Goal: Task Accomplishment & Management: Use online tool/utility

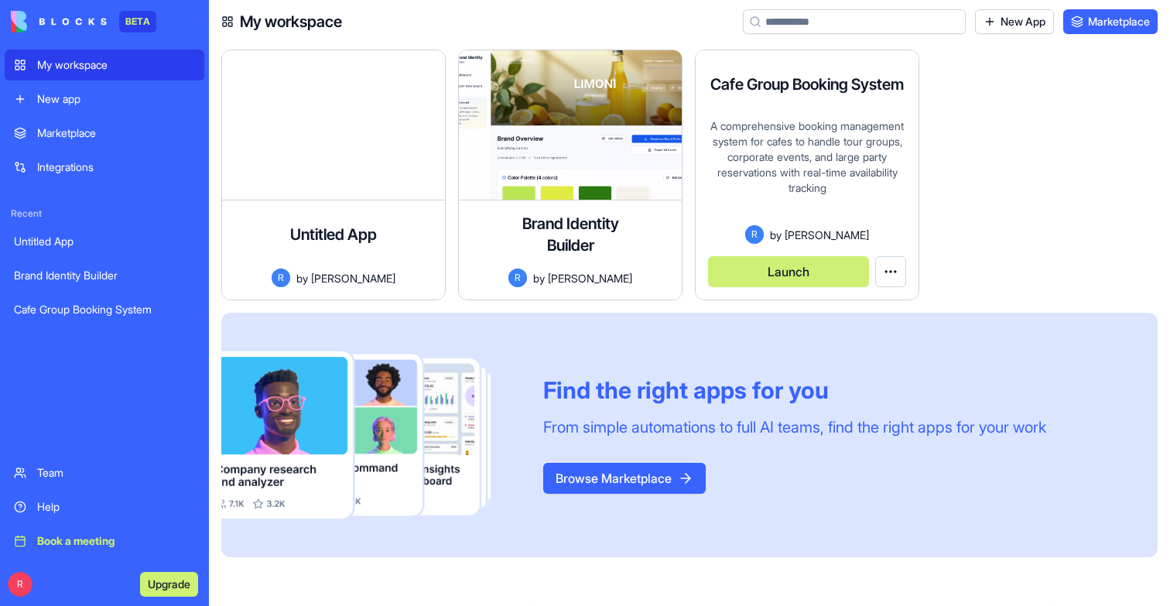
click at [736, 241] on div "R by [PERSON_NAME]" at bounding box center [807, 234] width 198 height 19
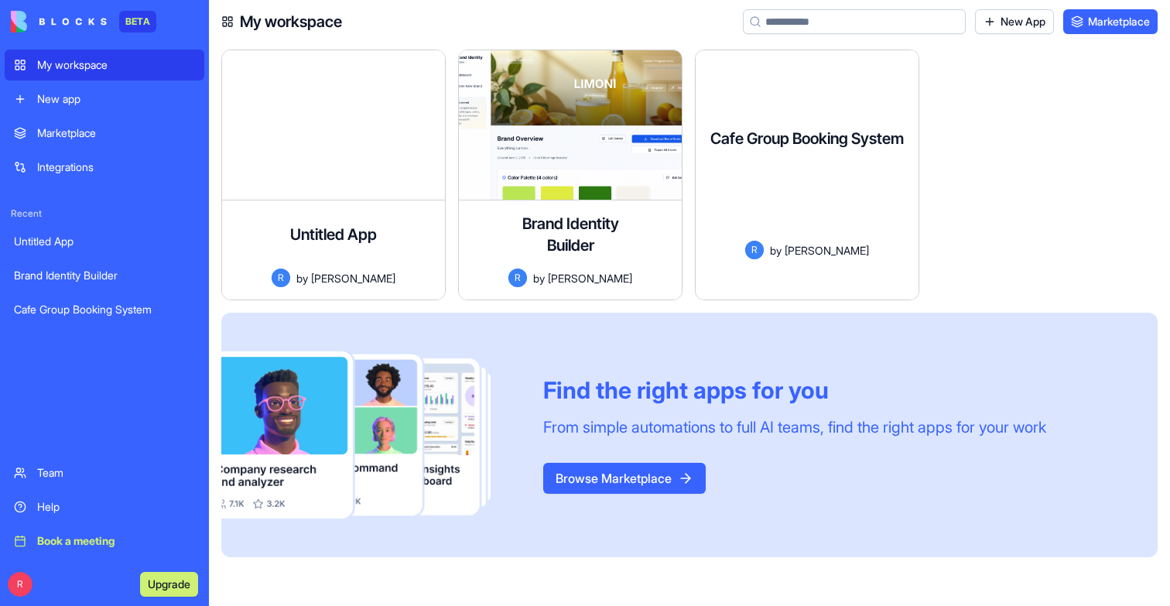
click at [866, 185] on div "A comprehensive booking management system for cafes to handle tour groups, corp…" at bounding box center [807, 207] width 198 height 69
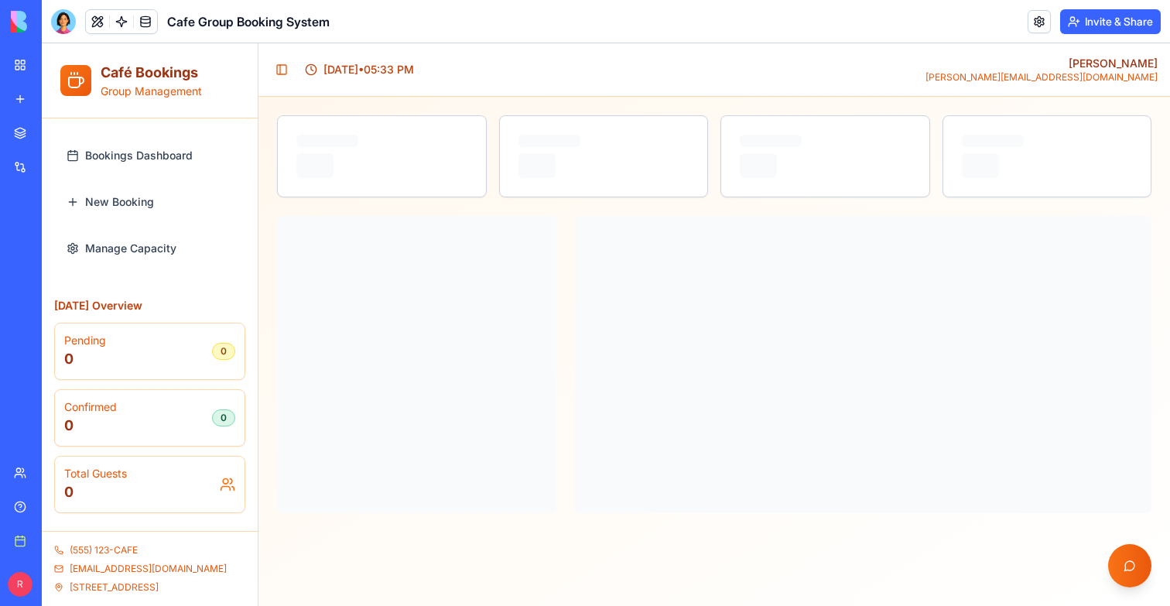
click at [32, 60] on link "My workspace" at bounding box center [36, 65] width 62 height 31
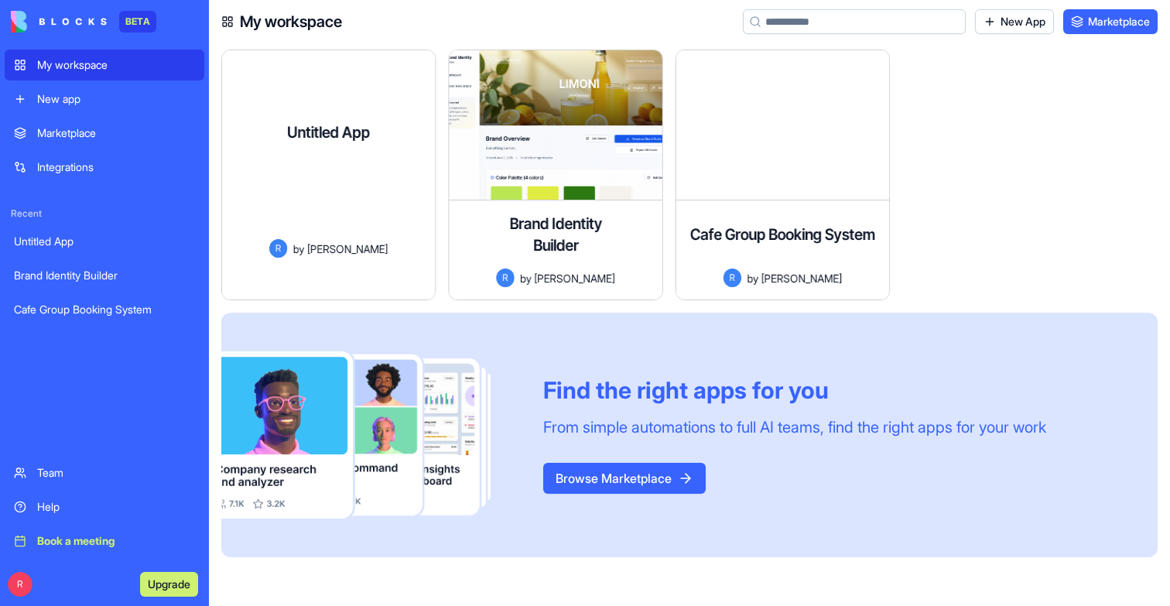
click at [344, 217] on div at bounding box center [329, 202] width 190 height 73
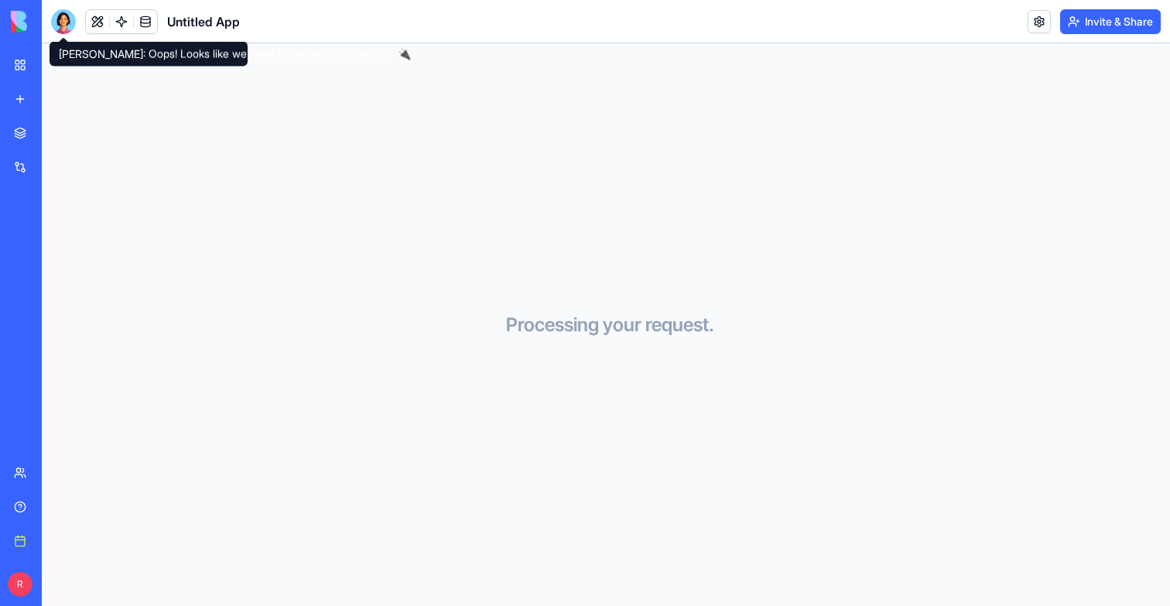
click at [68, 29] on div at bounding box center [63, 21] width 25 height 25
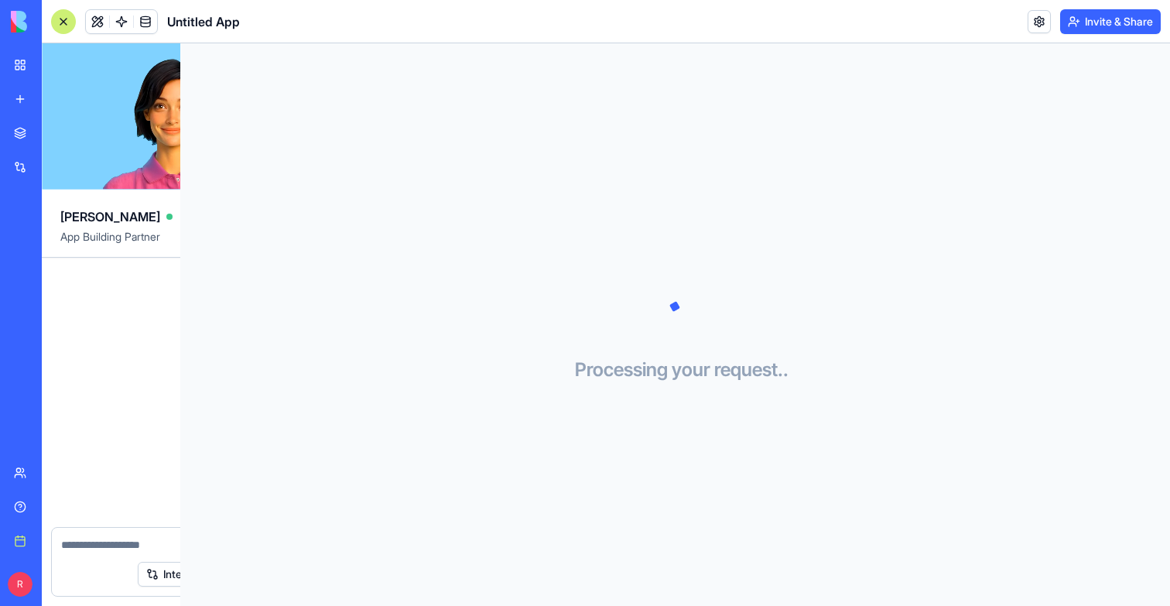
scroll to position [1407, 0]
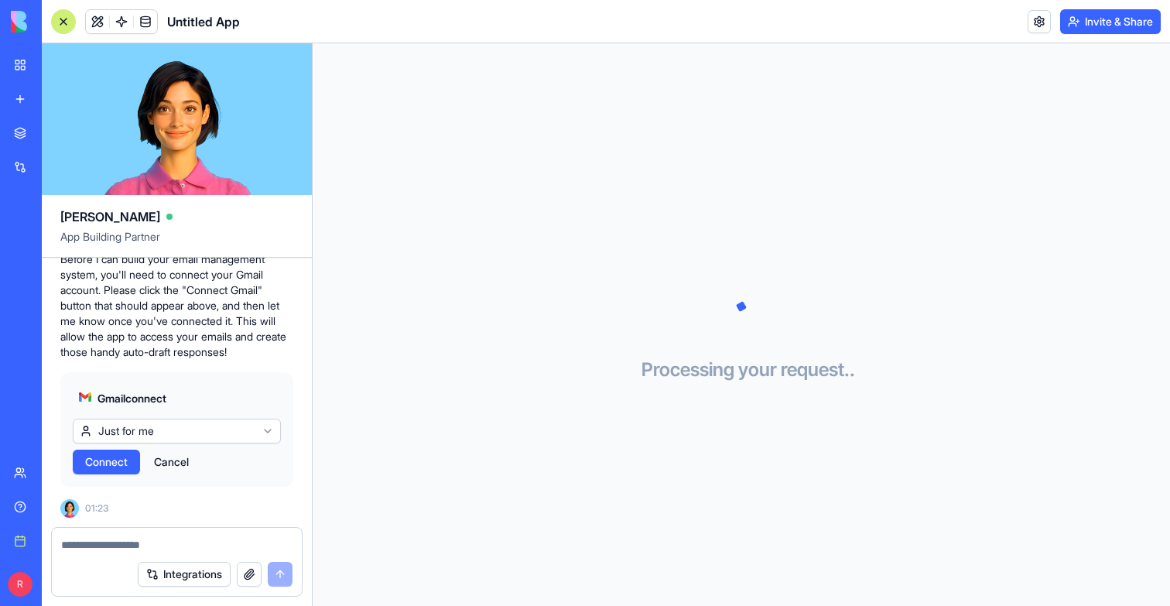
click at [12, 61] on link "My workspace" at bounding box center [36, 65] width 62 height 31
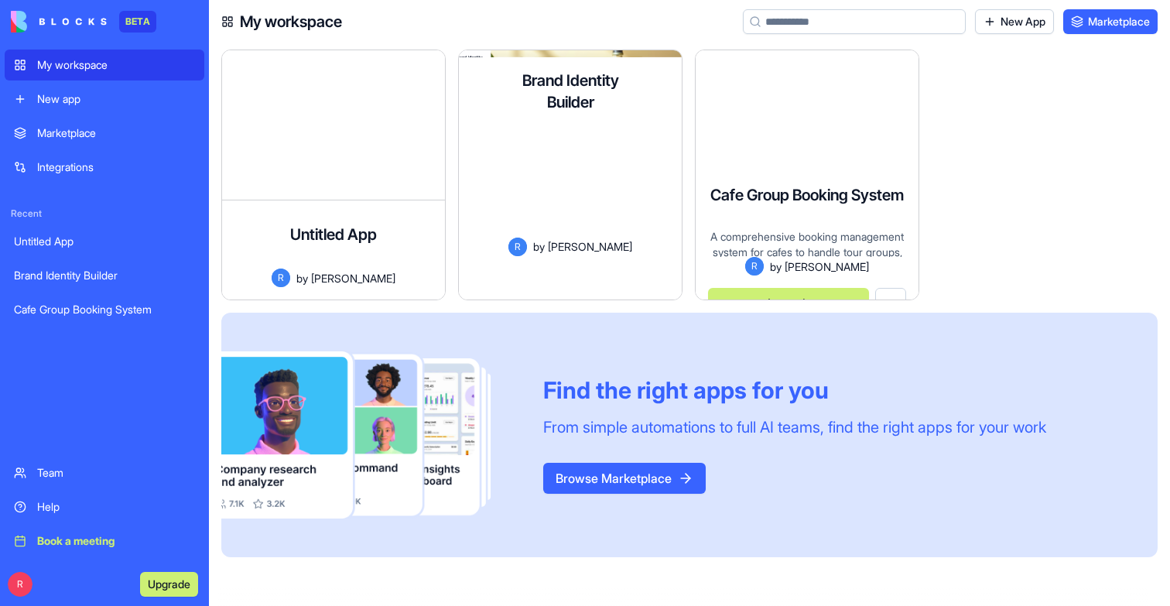
click at [870, 161] on div "Cafe Group Booking System A comprehensive booking management system for cafes t…" at bounding box center [807, 230] width 223 height 138
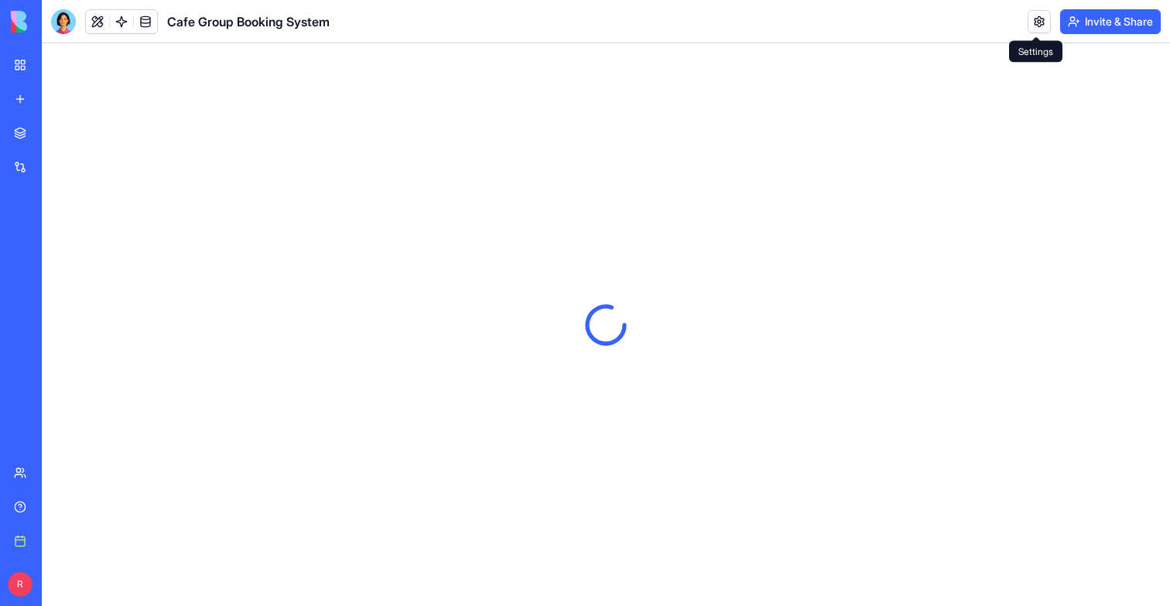
click at [1037, 29] on body "BETA My workspace New app Marketplace Integrations Recent Untitled App Brand Id…" at bounding box center [585, 303] width 1170 height 606
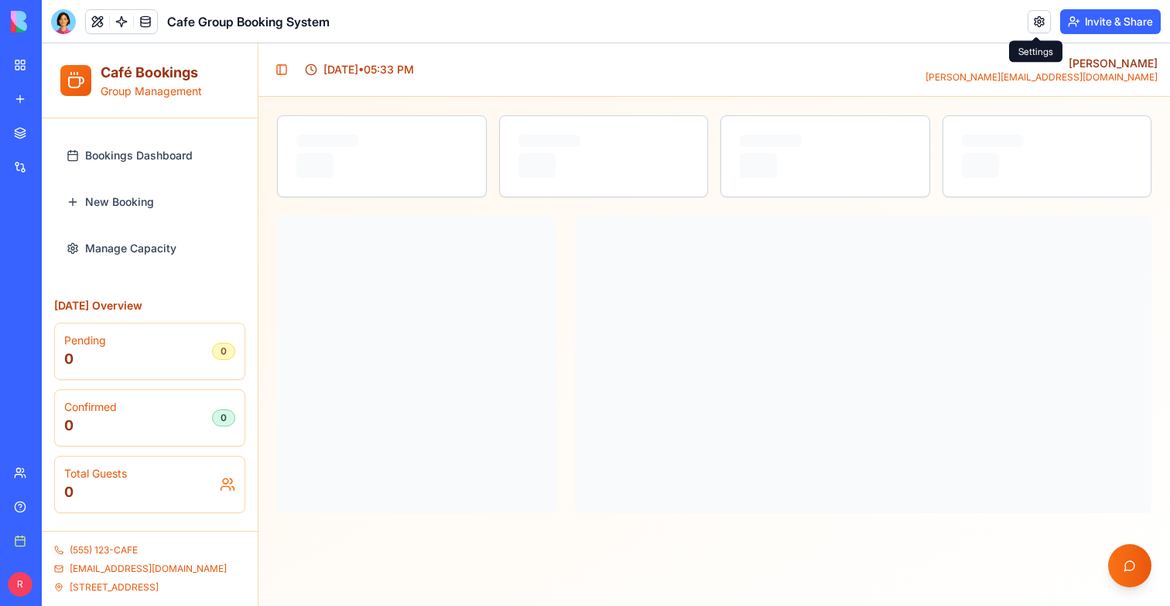
click at [1029, 15] on link at bounding box center [1038, 21] width 23 height 23
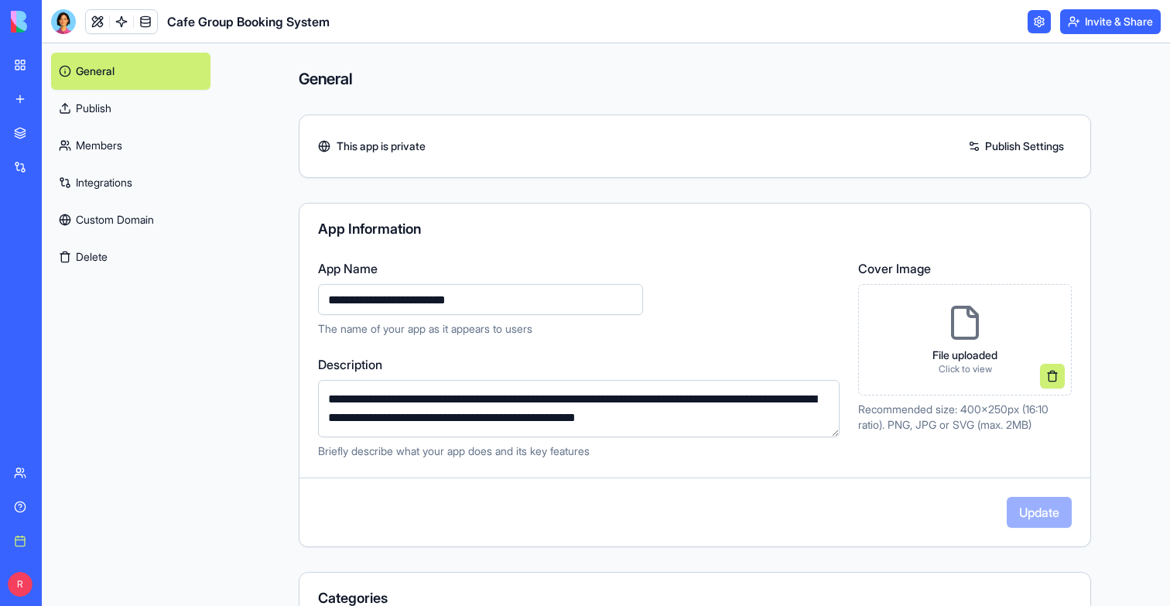
click at [111, 169] on link "Integrations" at bounding box center [130, 182] width 159 height 37
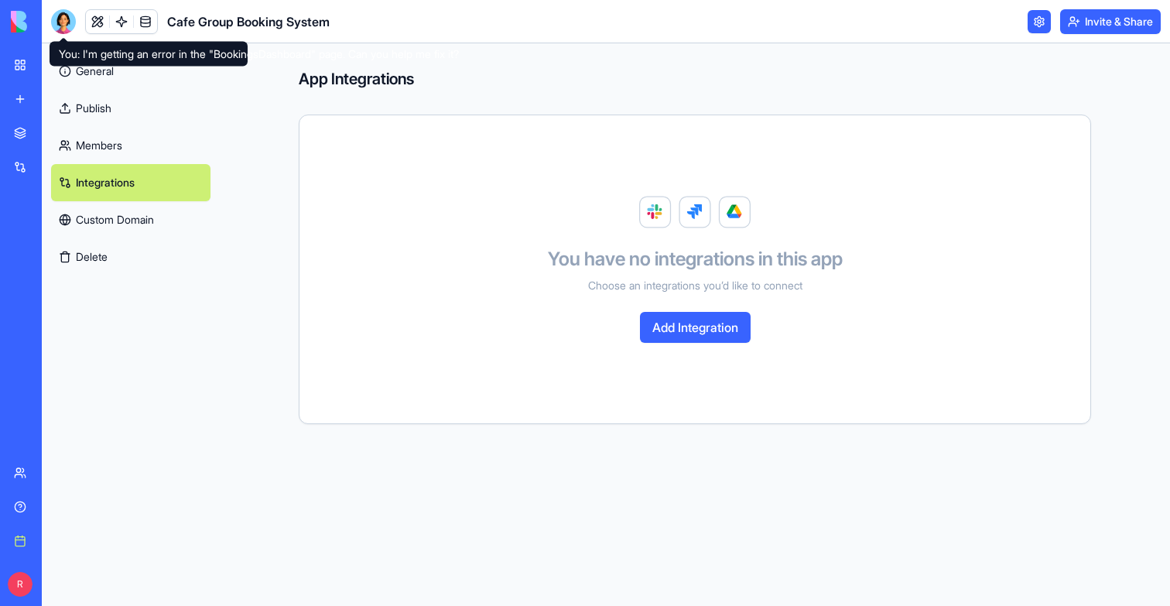
click at [56, 12] on div at bounding box center [63, 21] width 25 height 25
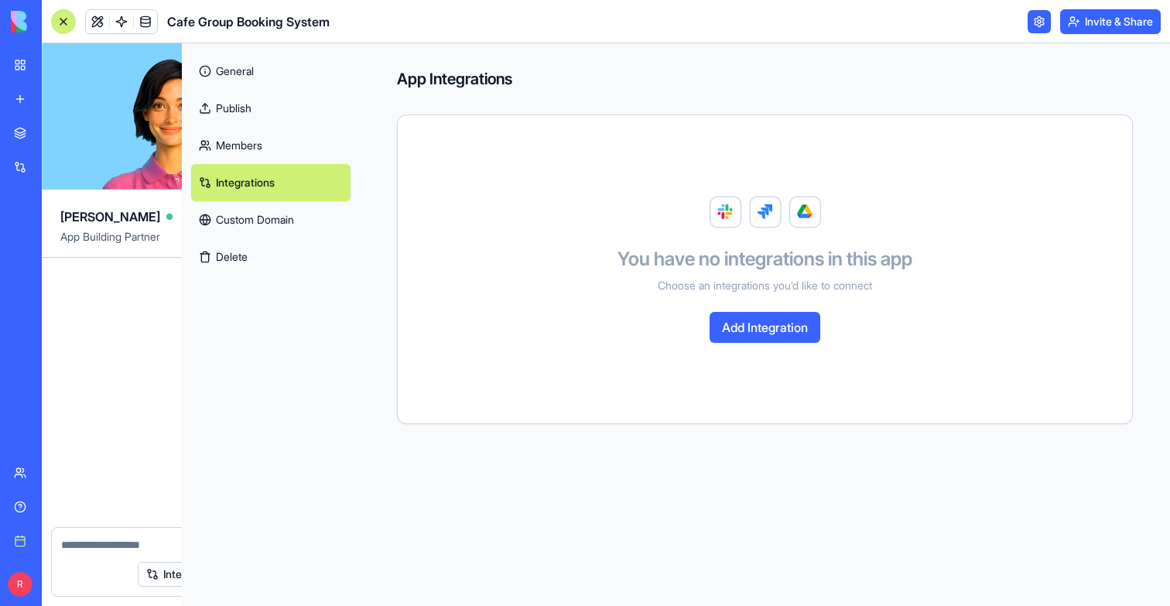
scroll to position [1178, 0]
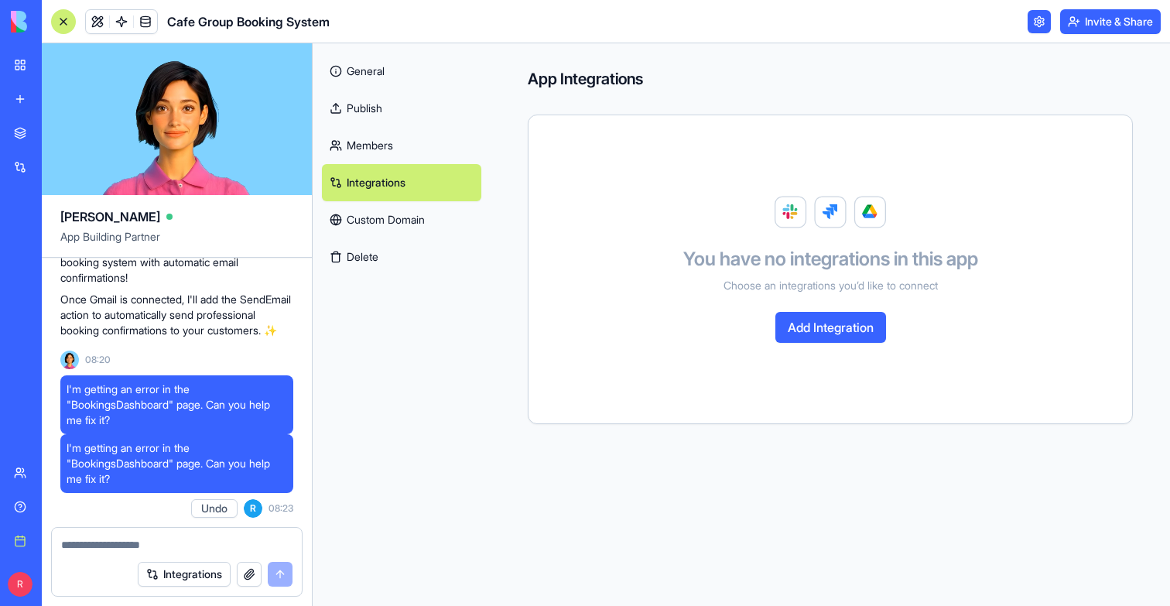
click at [1044, 12] on link at bounding box center [1038, 21] width 23 height 23
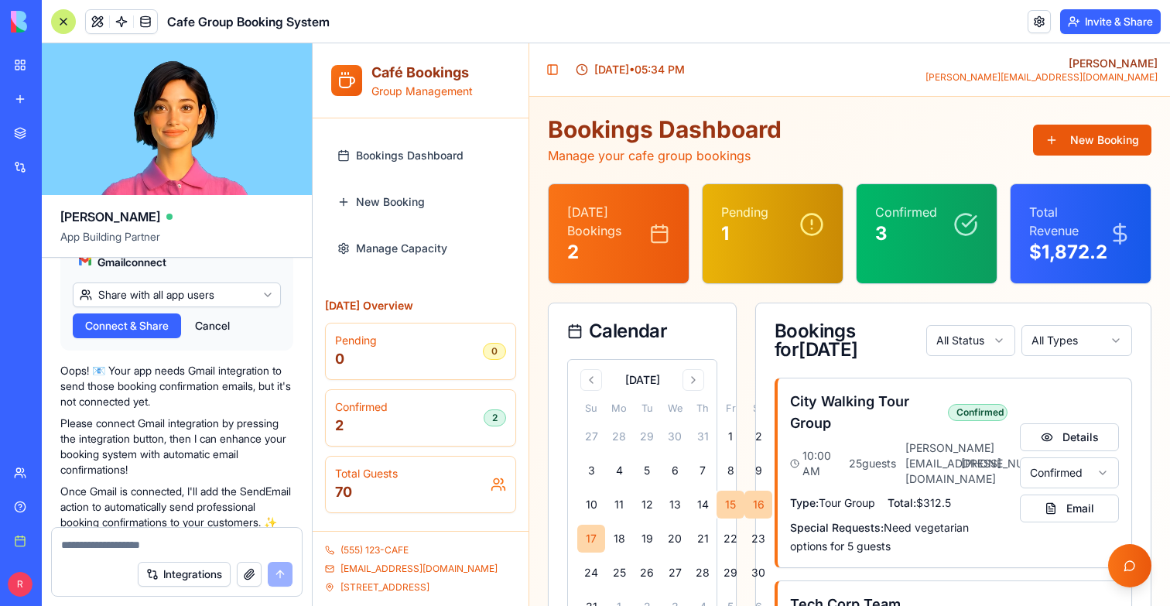
scroll to position [846, 0]
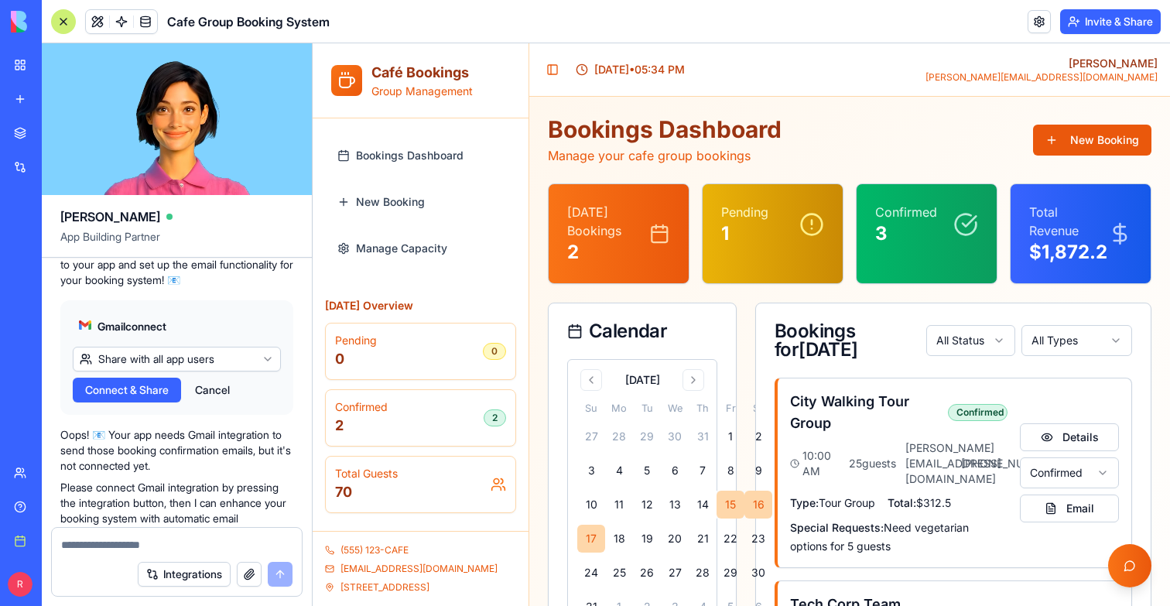
click at [66, 30] on div at bounding box center [63, 21] width 25 height 25
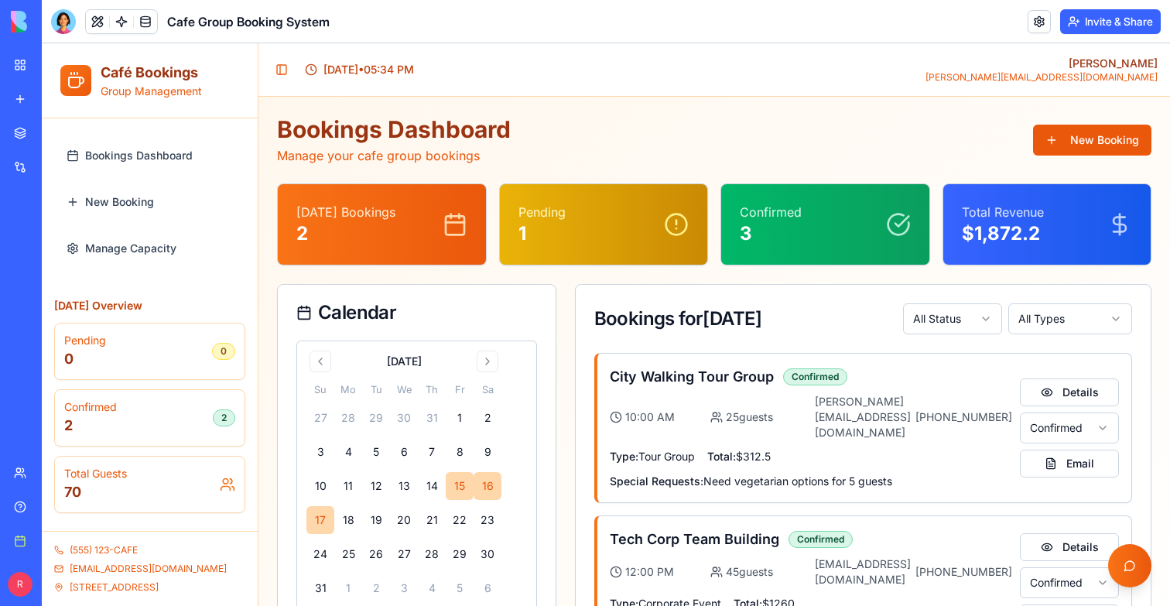
click at [149, 142] on link "Bookings Dashboard" at bounding box center [149, 155] width 179 height 37
click at [145, 154] on span "Bookings Dashboard" at bounding box center [139, 155] width 108 height 15
click at [144, 189] on link "New Booking" at bounding box center [149, 201] width 179 height 37
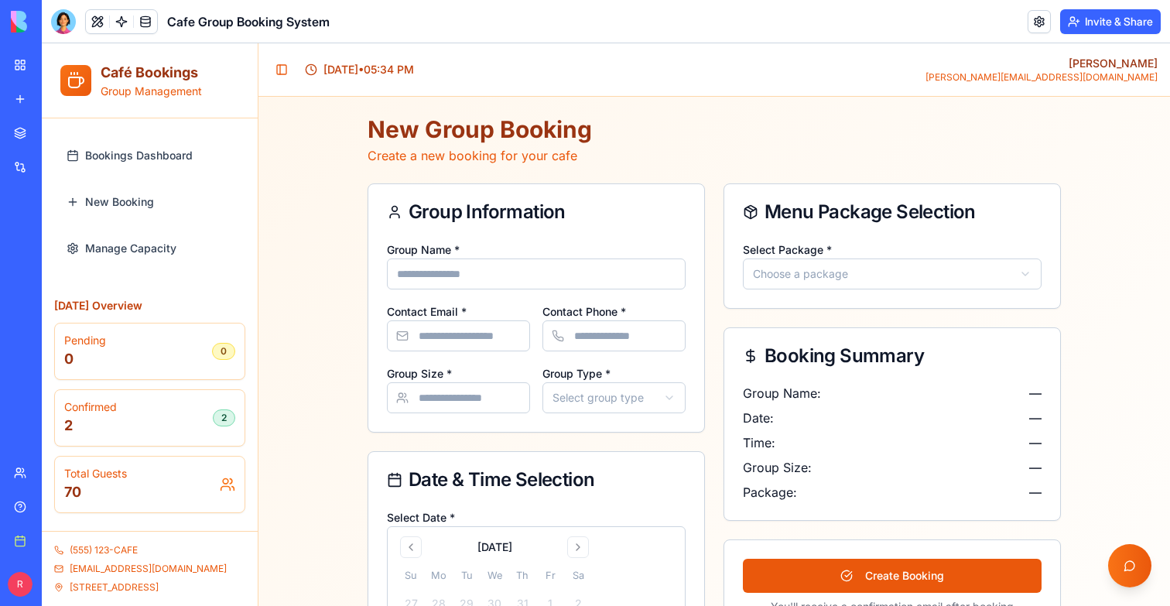
click at [125, 244] on span "Manage Capacity" at bounding box center [130, 248] width 91 height 15
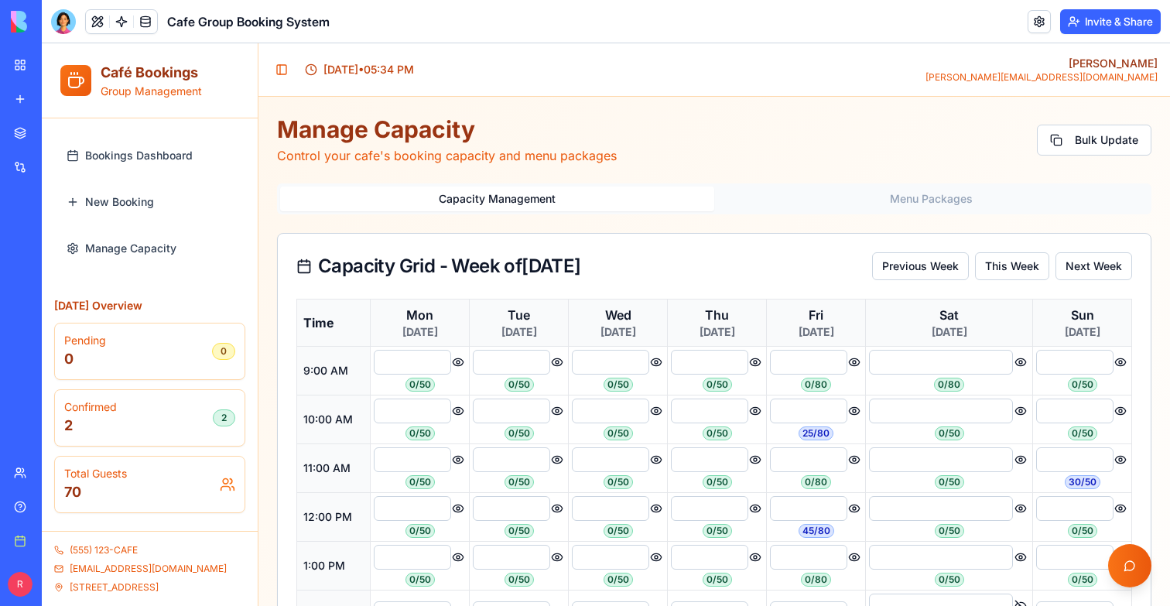
click at [421, 351] on input "**" at bounding box center [412, 362] width 77 height 25
click at [603, 240] on div "Capacity Grid - Week of [DATE] Previous Week This Week Next Week" at bounding box center [714, 266] width 873 height 65
click at [875, 170] on div "Manage Capacity Control your cafe's booking capacity and menu packages Bulk Upd…" at bounding box center [714, 506] width 874 height 783
click at [875, 190] on button "Menu Packages" at bounding box center [931, 198] width 434 height 25
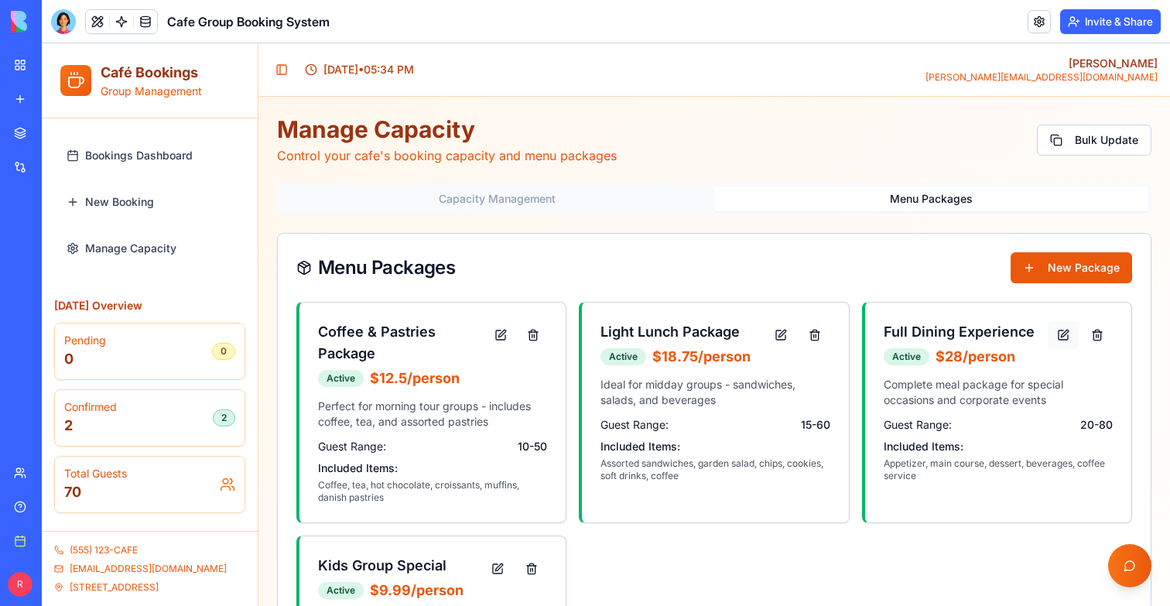
click at [1068, 333] on button "button" at bounding box center [1063, 335] width 31 height 28
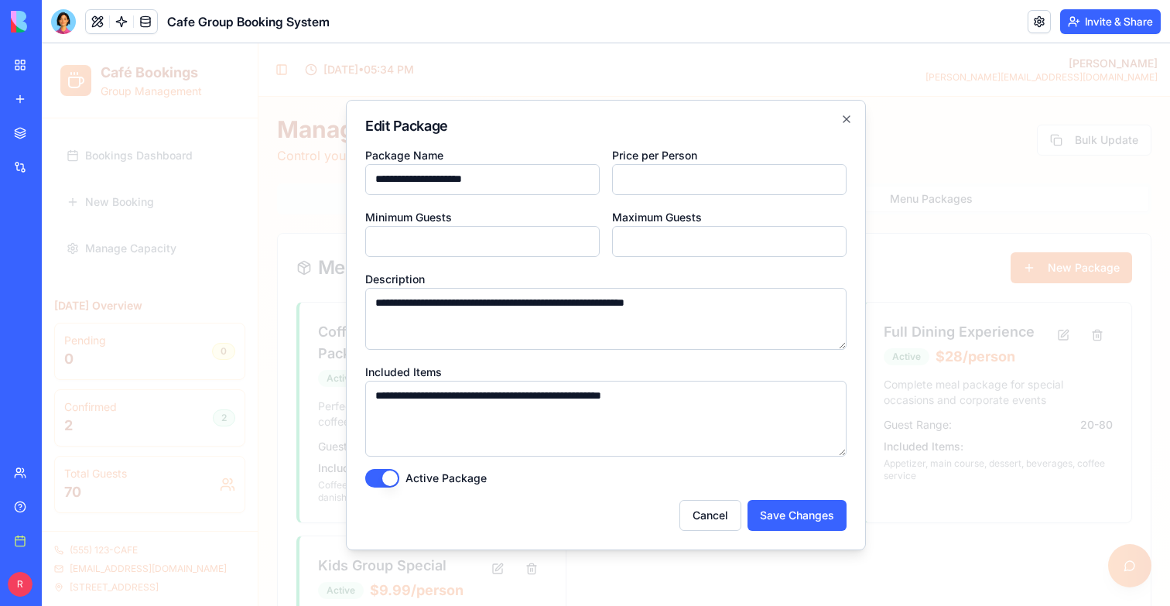
click at [1053, 316] on div at bounding box center [606, 324] width 1128 height 562
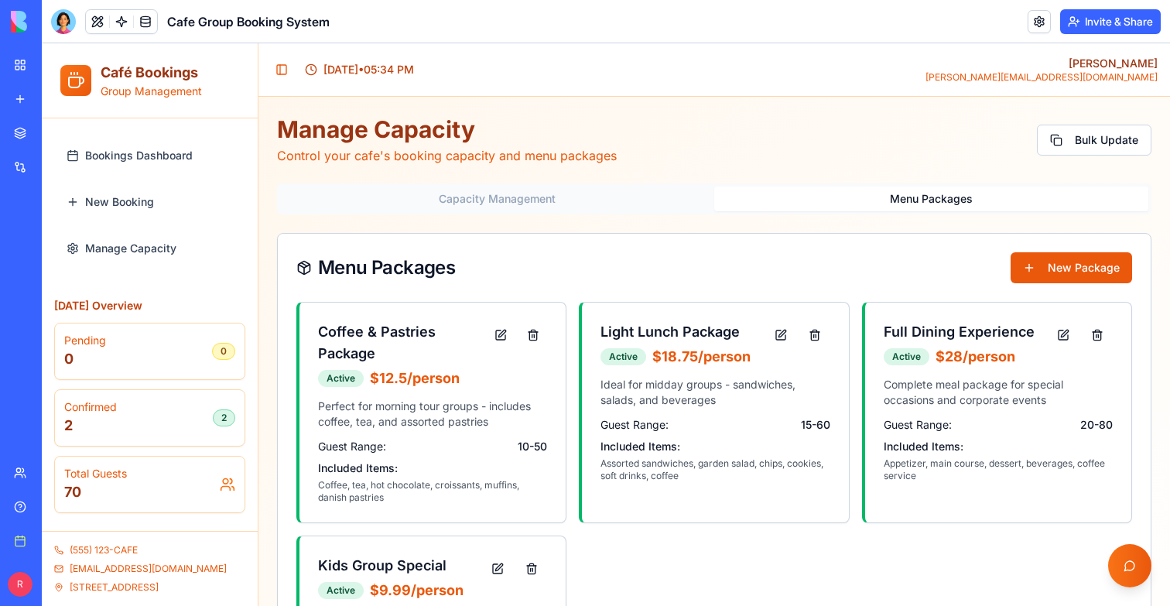
click at [977, 365] on span "$ 28 /person" at bounding box center [975, 357] width 80 height 22
click at [903, 365] on div "Active $ 28 /person" at bounding box center [959, 357] width 151 height 22
click at [1076, 149] on button "Bulk Update" at bounding box center [1094, 140] width 115 height 31
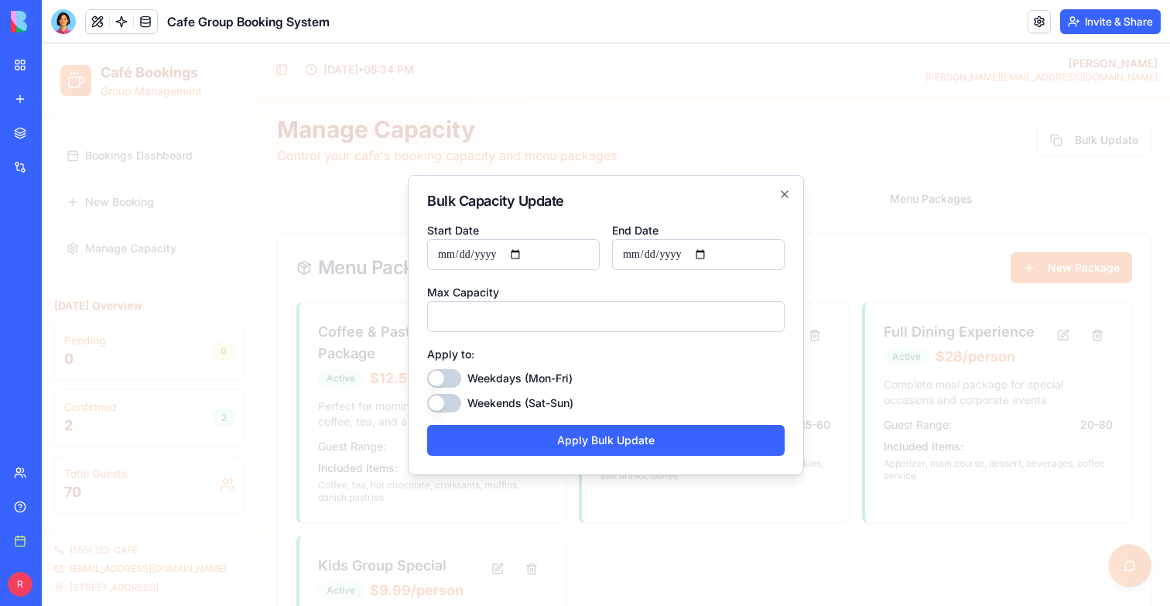
click at [1002, 159] on div at bounding box center [606, 324] width 1128 height 562
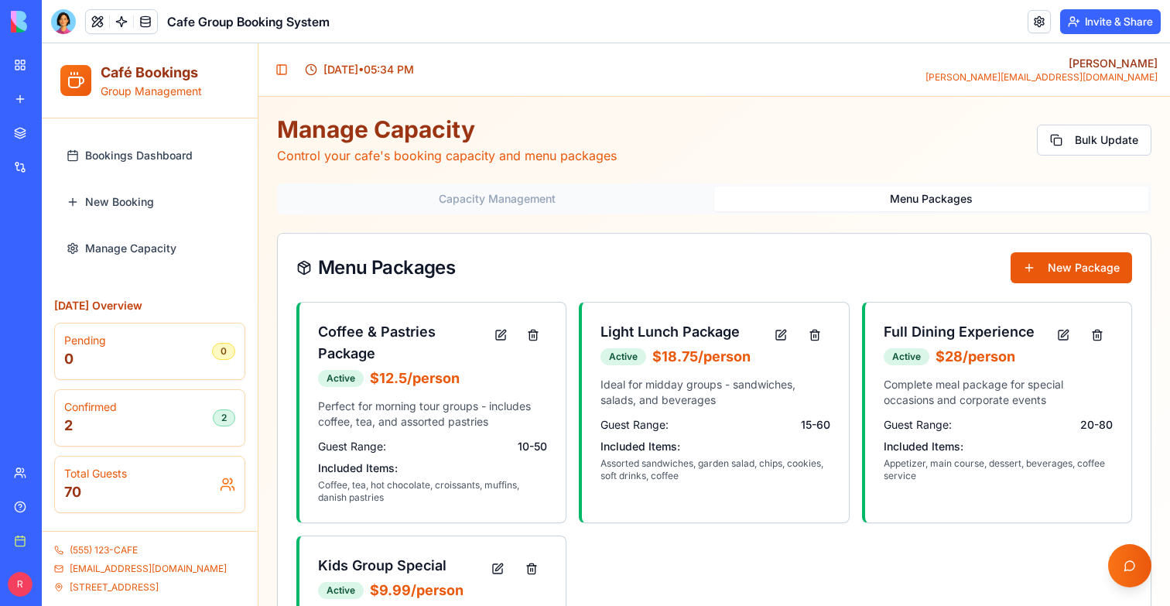
click at [590, 193] on button "Capacity Management" at bounding box center [497, 198] width 434 height 25
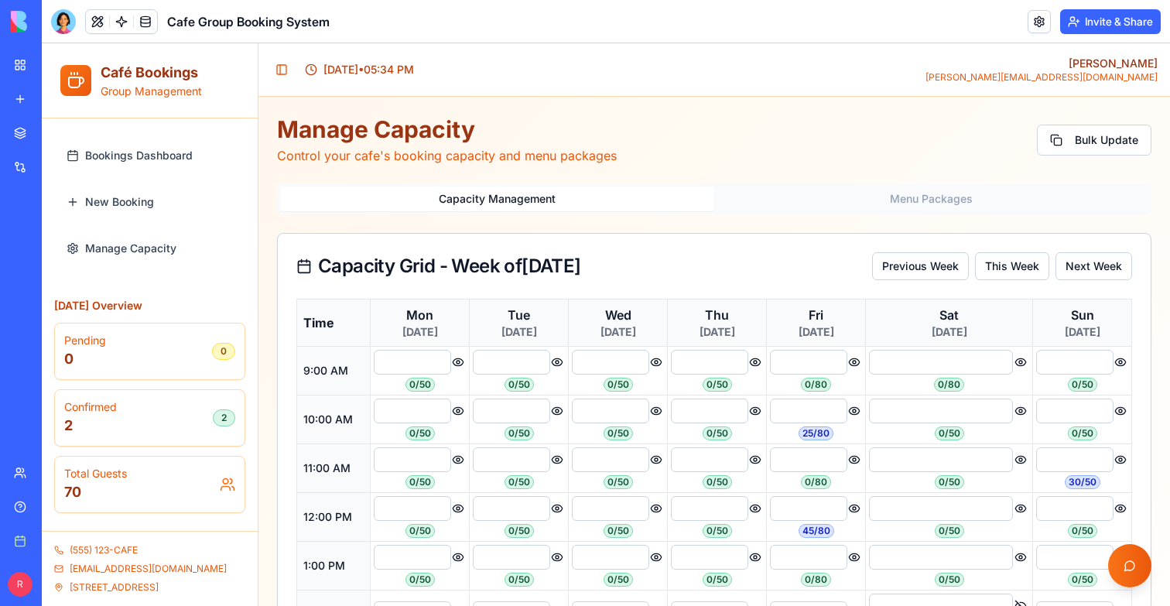
click at [149, 258] on link "Manage Capacity" at bounding box center [149, 248] width 179 height 37
click at [149, 249] on span "Manage Capacity" at bounding box center [130, 248] width 91 height 15
click at [149, 159] on span "Bookings Dashboard" at bounding box center [139, 155] width 108 height 15
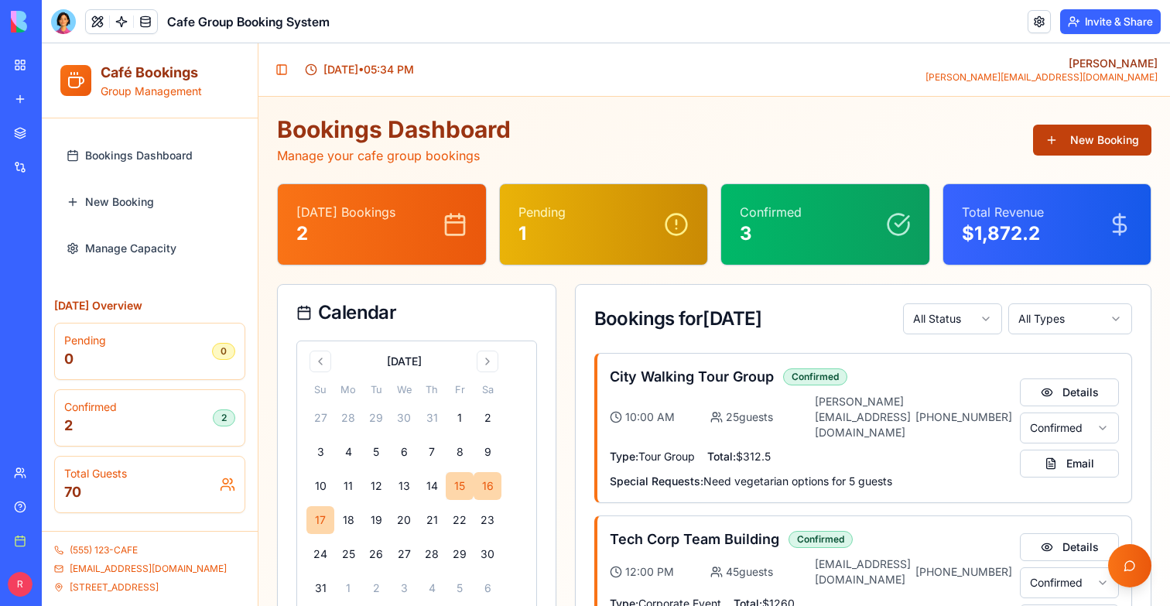
click at [1092, 145] on button "New Booking" at bounding box center [1092, 140] width 118 height 31
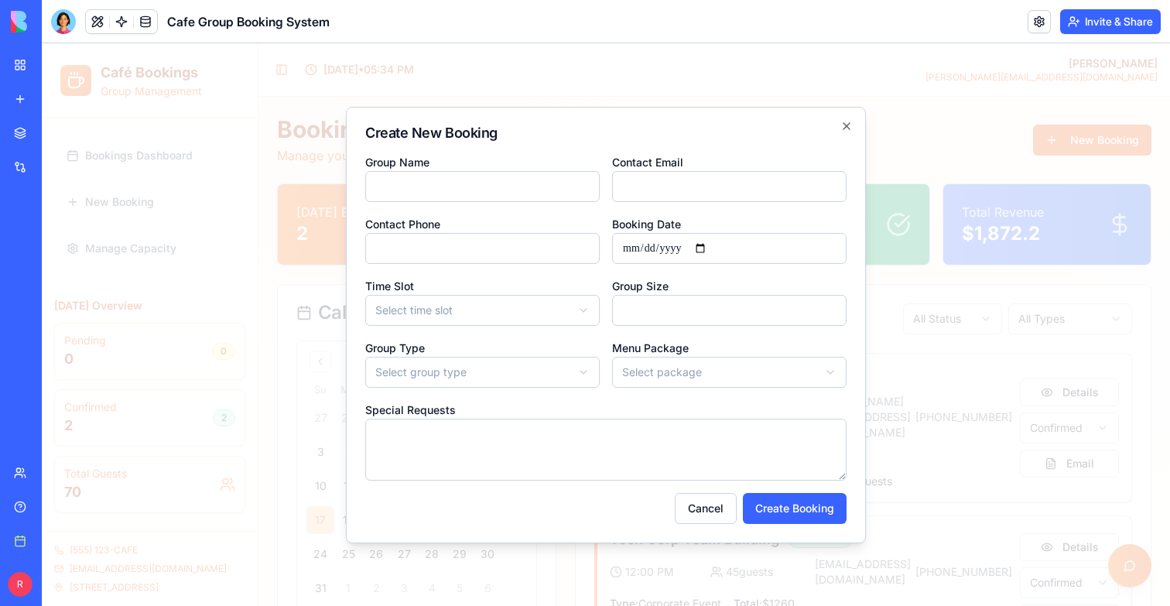
click at [1009, 207] on div at bounding box center [606, 324] width 1128 height 562
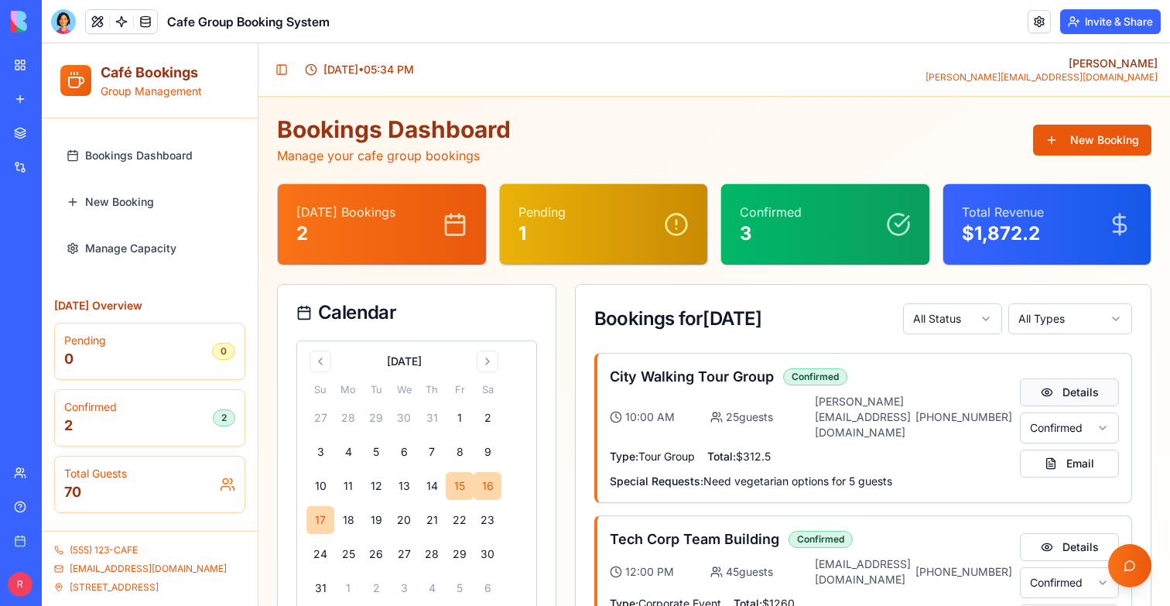
click at [1087, 390] on button "Details" at bounding box center [1069, 392] width 99 height 28
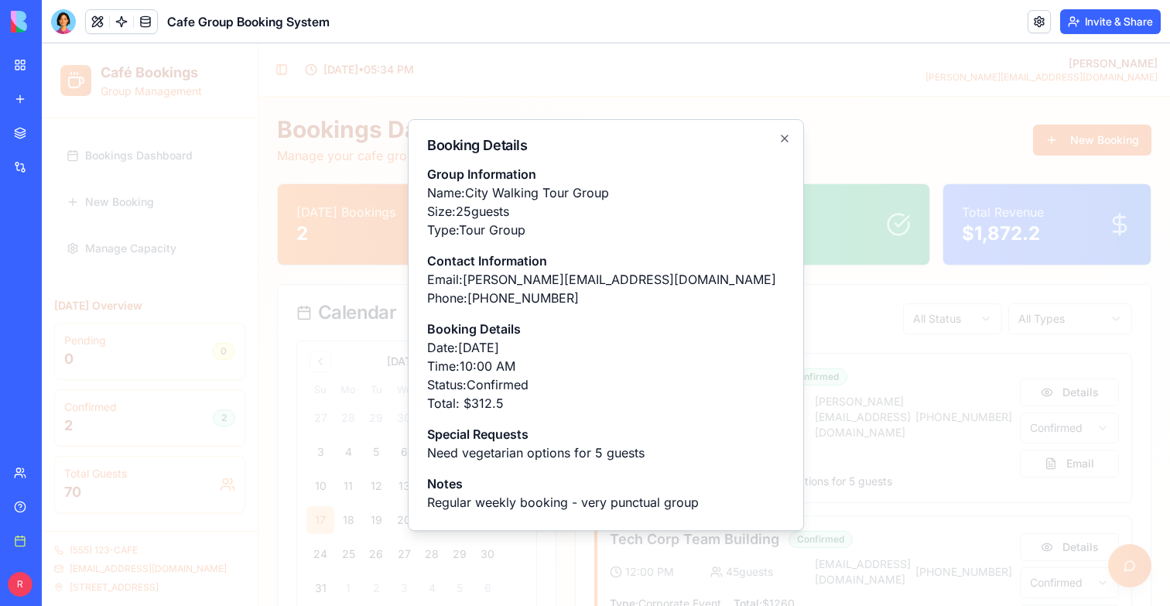
click at [1064, 357] on div at bounding box center [606, 324] width 1128 height 562
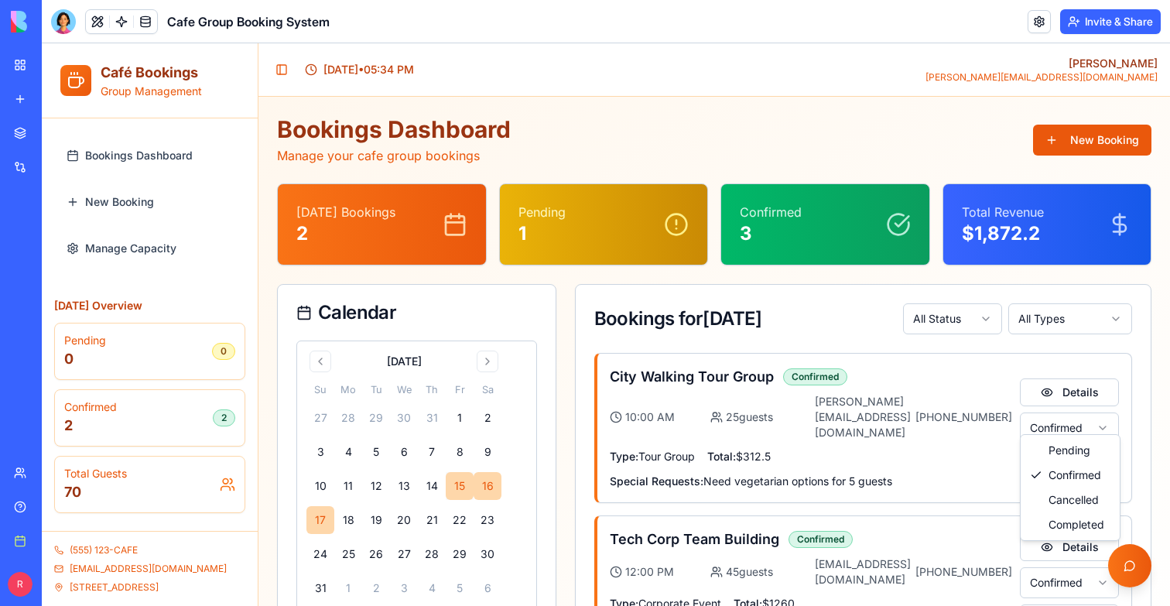
click at [1082, 405] on html "Café Bookings Group Management Bookings Dashboard New Booking Manage Capacity […" at bounding box center [606, 368] width 1128 height 650
click at [1082, 411] on html "Café Bookings Group Management Bookings Dashboard New Booking Manage Capacity […" at bounding box center [606, 368] width 1128 height 650
click at [1082, 457] on button "Email" at bounding box center [1069, 463] width 99 height 28
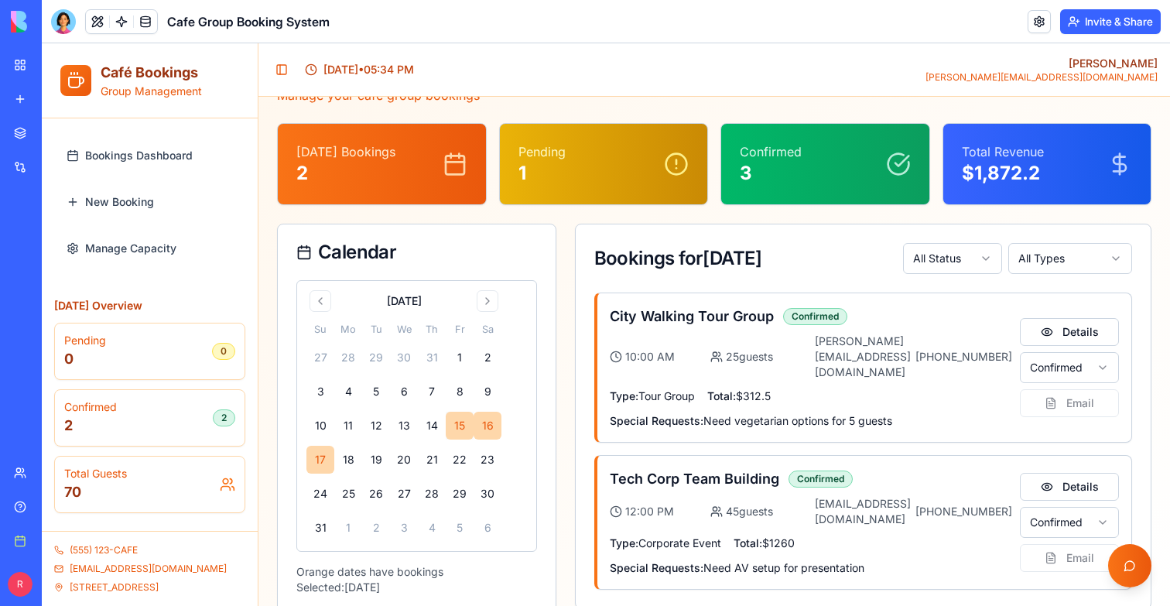
scroll to position [87, 0]
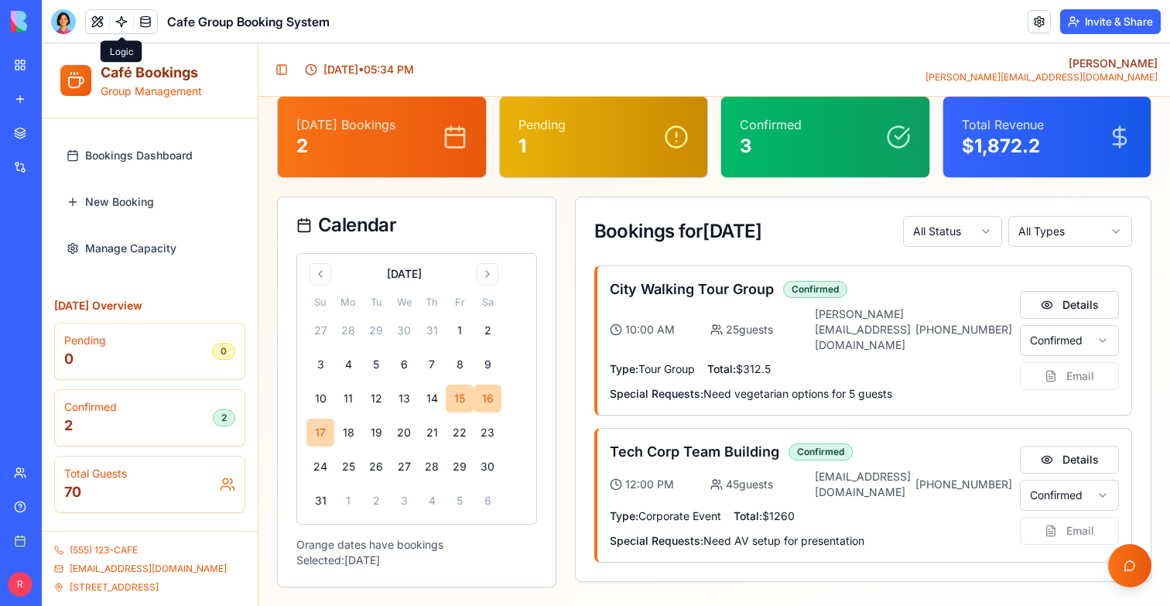
click at [118, 26] on link at bounding box center [121, 21] width 23 height 23
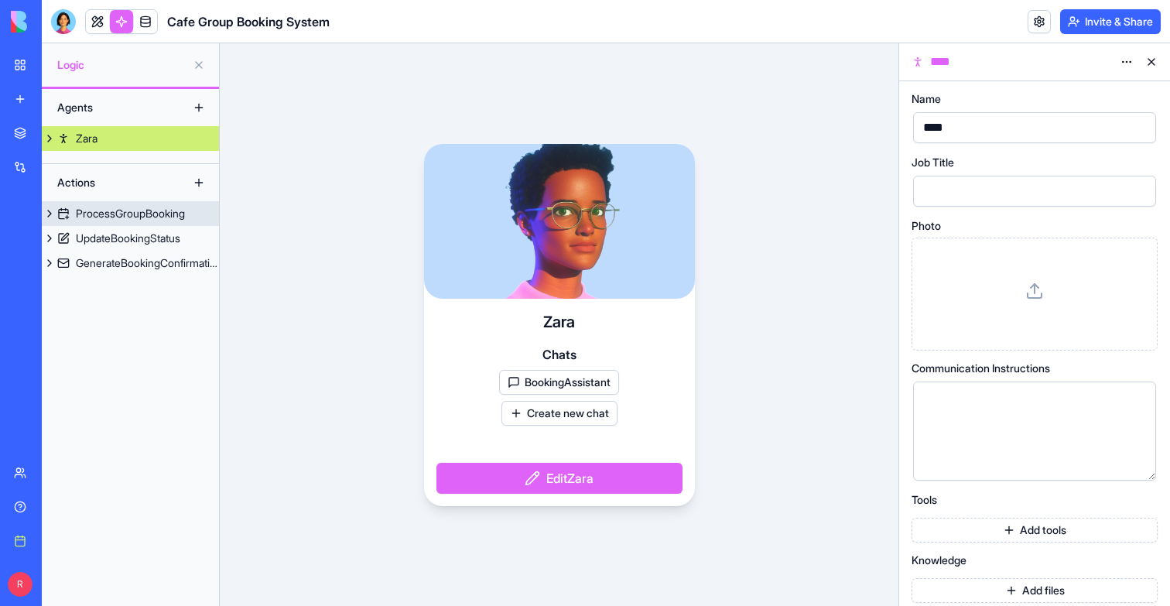
click at [149, 220] on div "ProcessGroupBooking" at bounding box center [130, 213] width 109 height 15
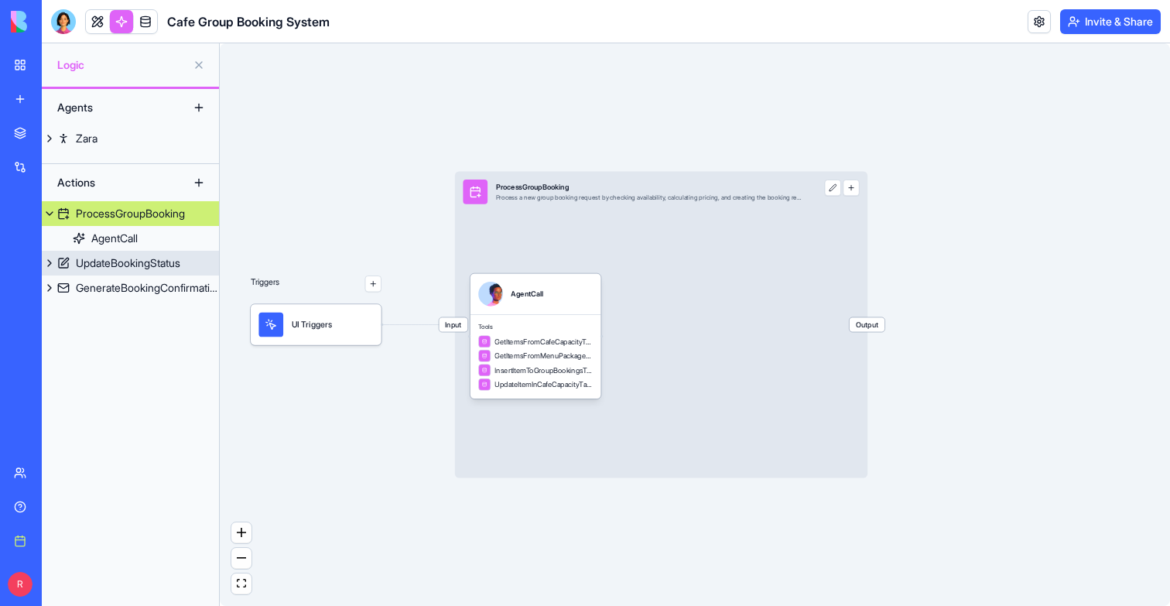
click at [148, 260] on div "UpdateBookingStatus" at bounding box center [128, 262] width 104 height 15
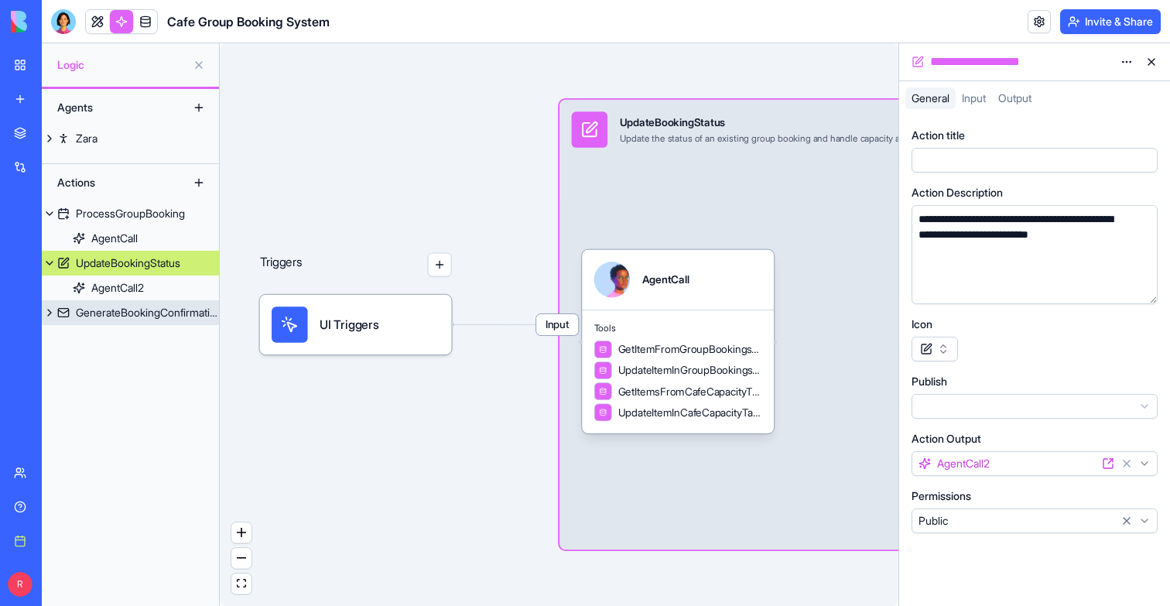
click at [145, 308] on div "GenerateBookingConfirmation" at bounding box center [147, 312] width 143 height 15
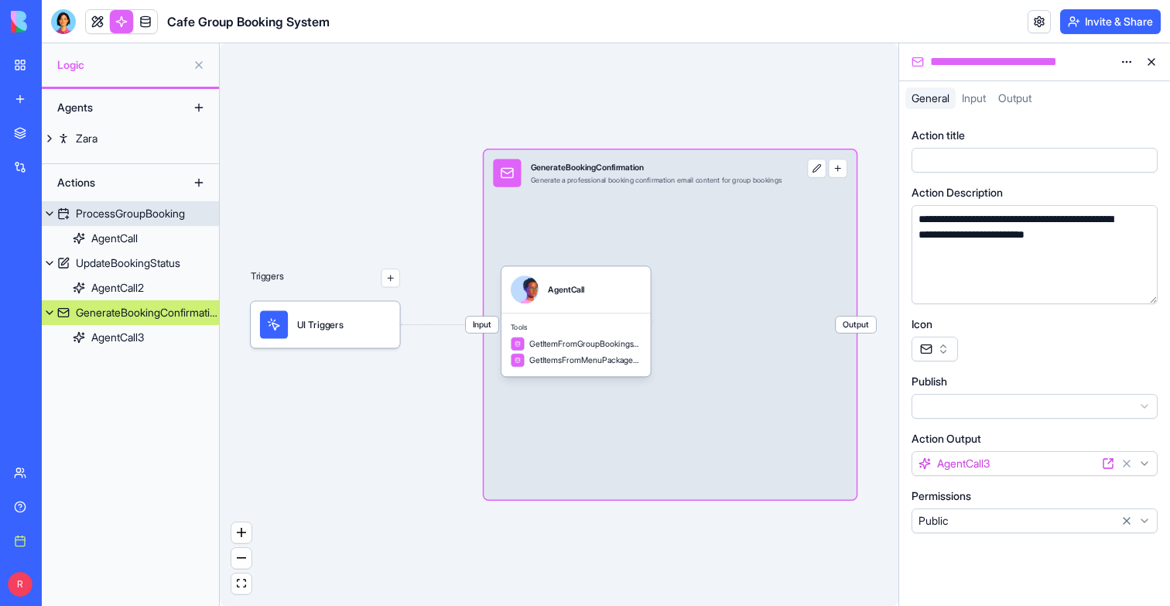
click at [132, 206] on div "ProcessGroupBooking" at bounding box center [130, 213] width 109 height 15
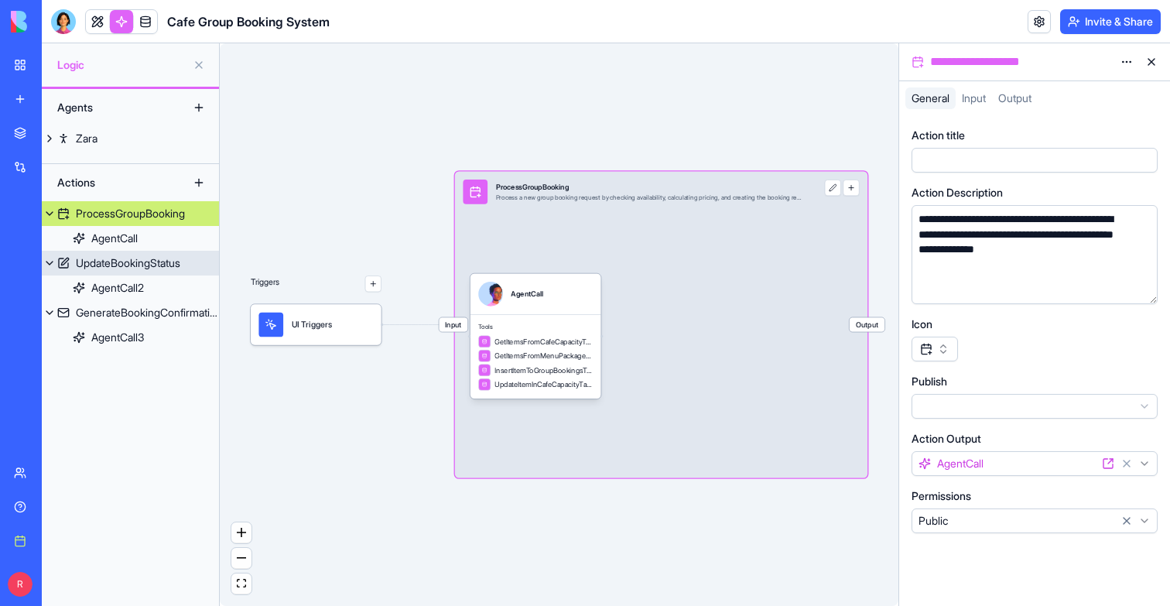
click at [149, 262] on div "UpdateBookingStatus" at bounding box center [128, 262] width 104 height 15
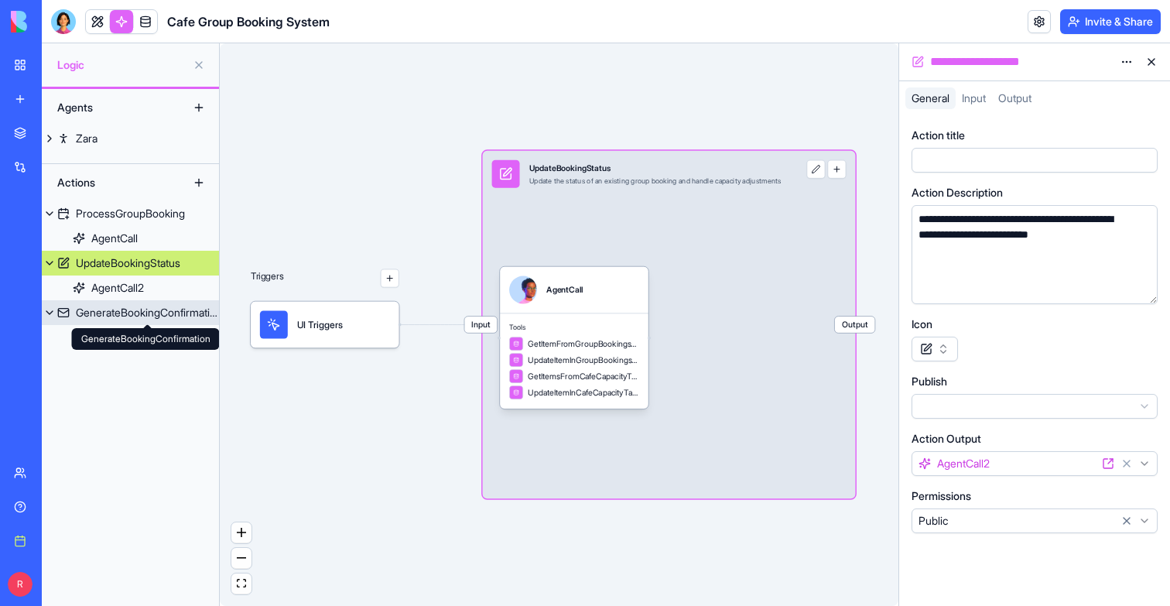
click at [144, 305] on div "GenerateBookingConfirmation" at bounding box center [147, 312] width 143 height 15
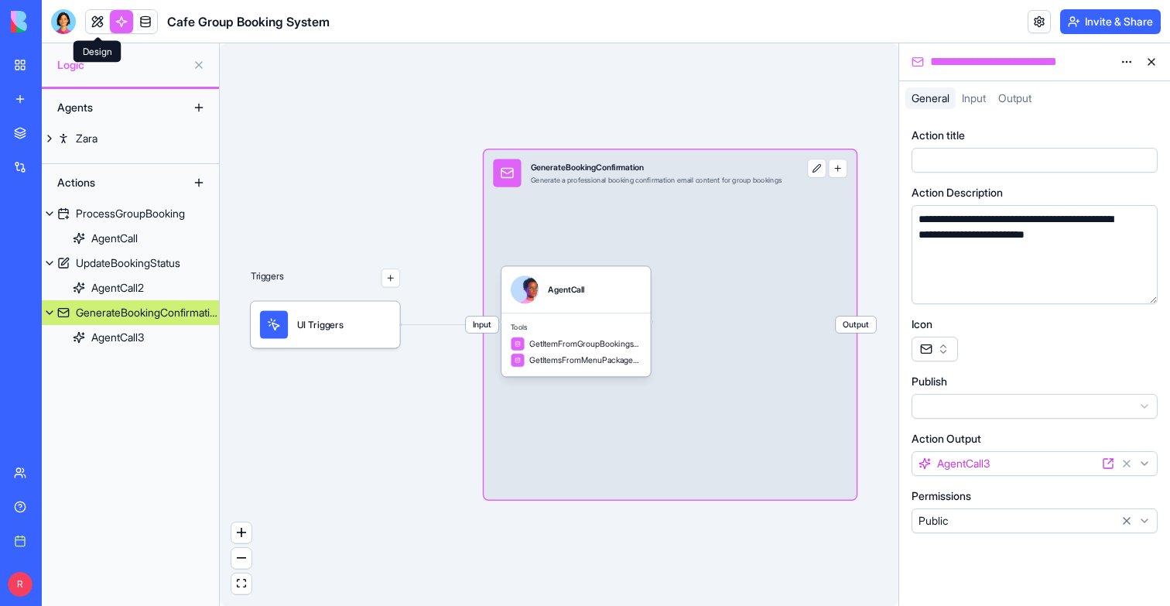
click at [118, 25] on link at bounding box center [121, 21] width 23 height 23
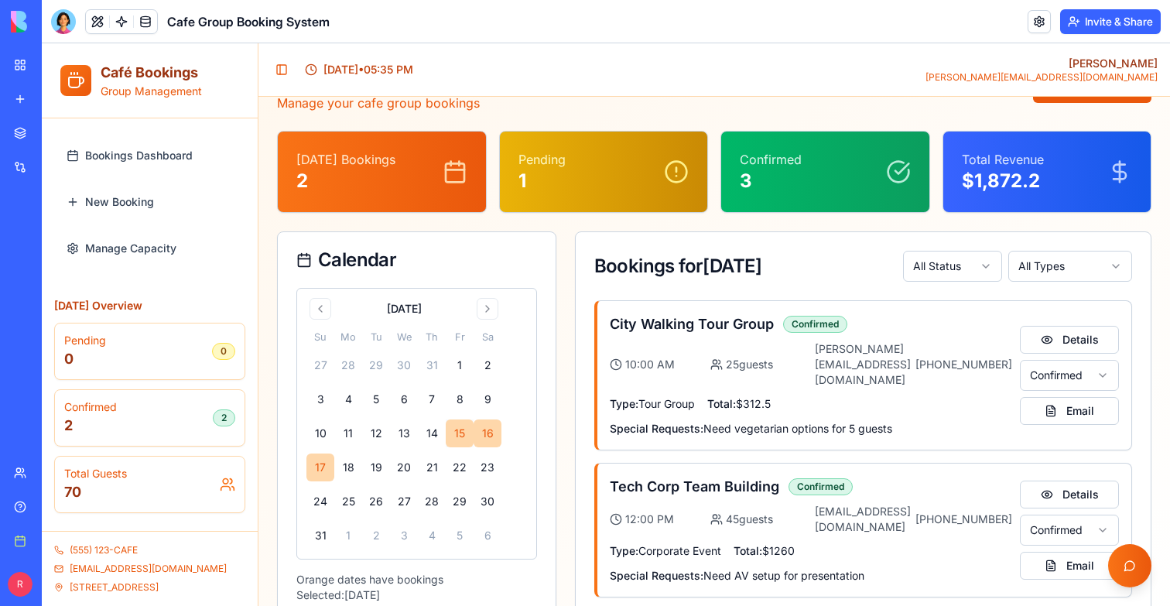
scroll to position [87, 0]
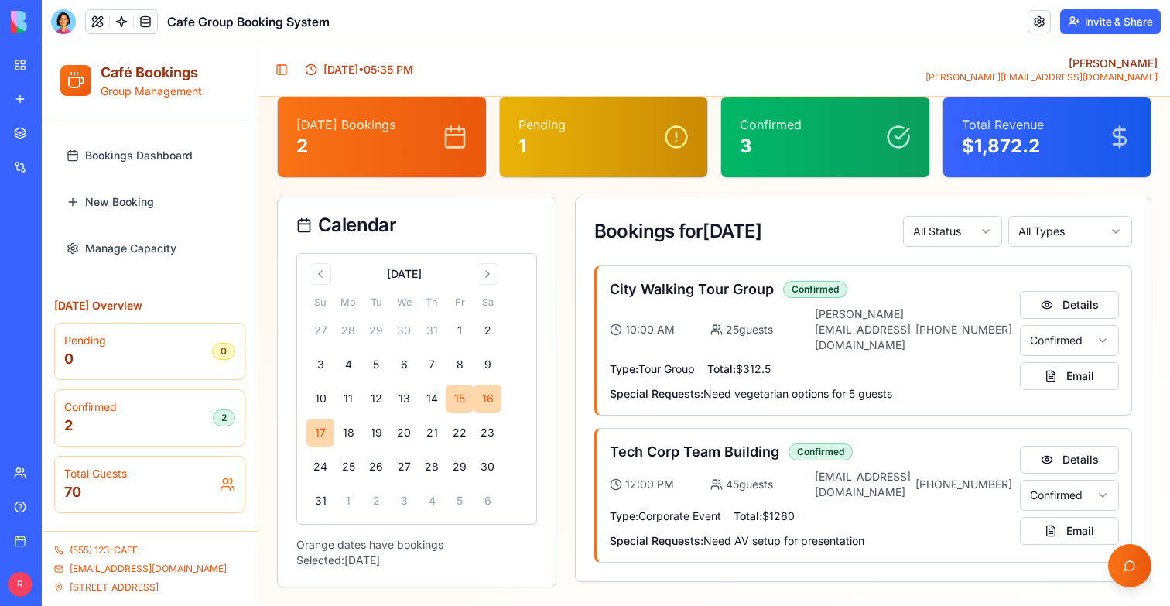
click at [119, 146] on link "Bookings Dashboard" at bounding box center [149, 155] width 179 height 37
click at [119, 207] on span "New Booking" at bounding box center [119, 201] width 69 height 15
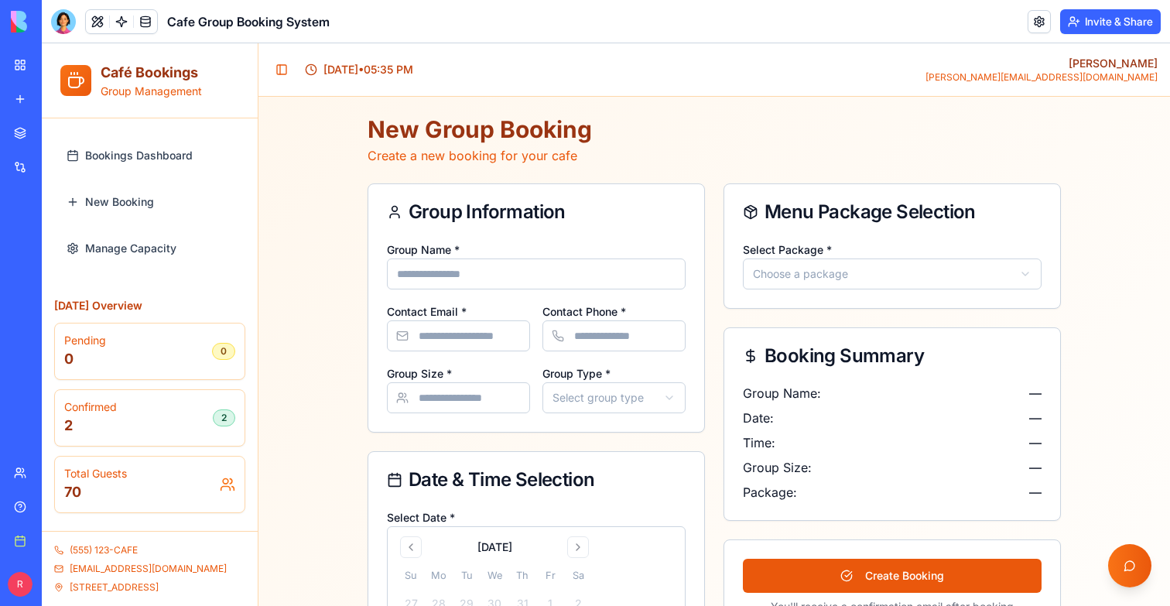
click at [741, 272] on div "**********" at bounding box center [892, 274] width 336 height 68
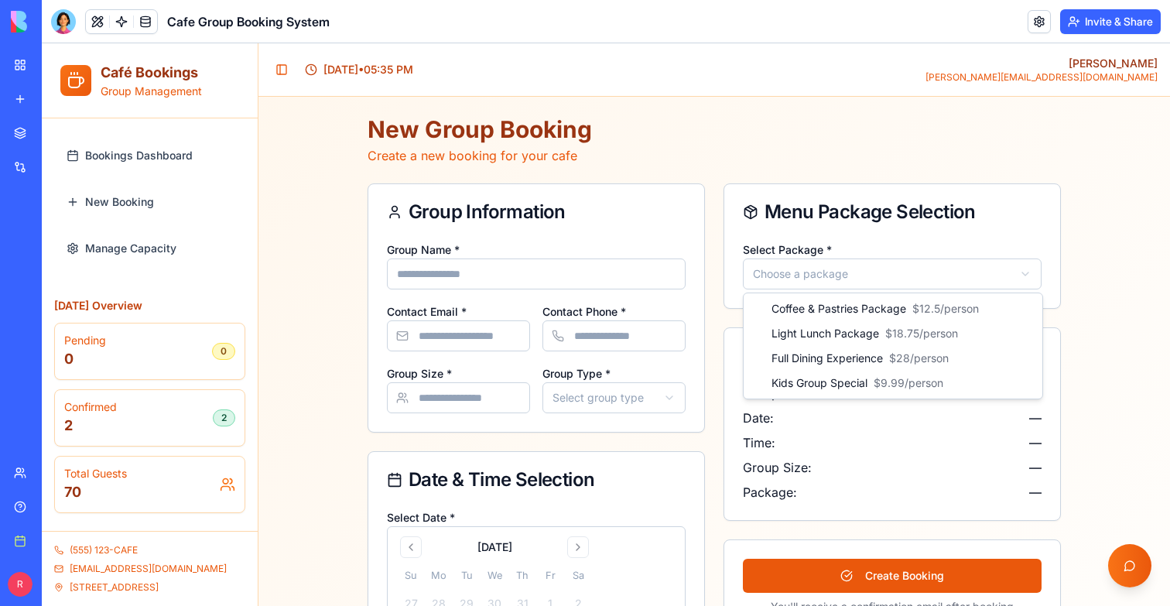
click at [794, 272] on html "**********" at bounding box center [606, 555] width 1128 height 1024
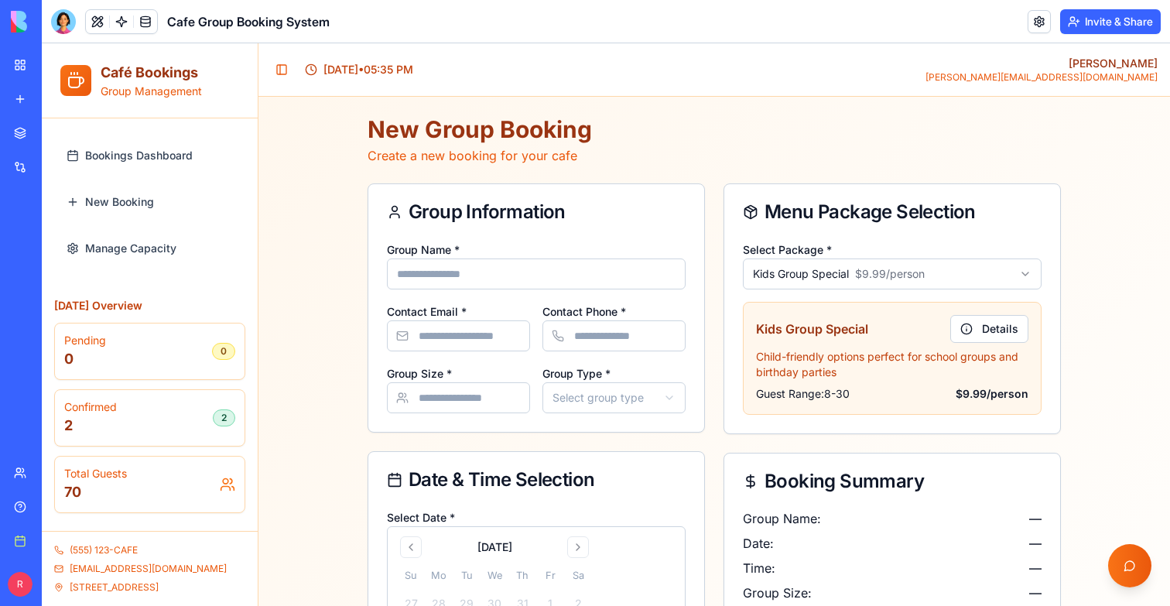
click at [884, 289] on html "**********" at bounding box center [606, 555] width 1128 height 1024
click at [873, 275] on html "**********" at bounding box center [606, 555] width 1128 height 1024
click at [870, 258] on html "**********" at bounding box center [606, 555] width 1128 height 1024
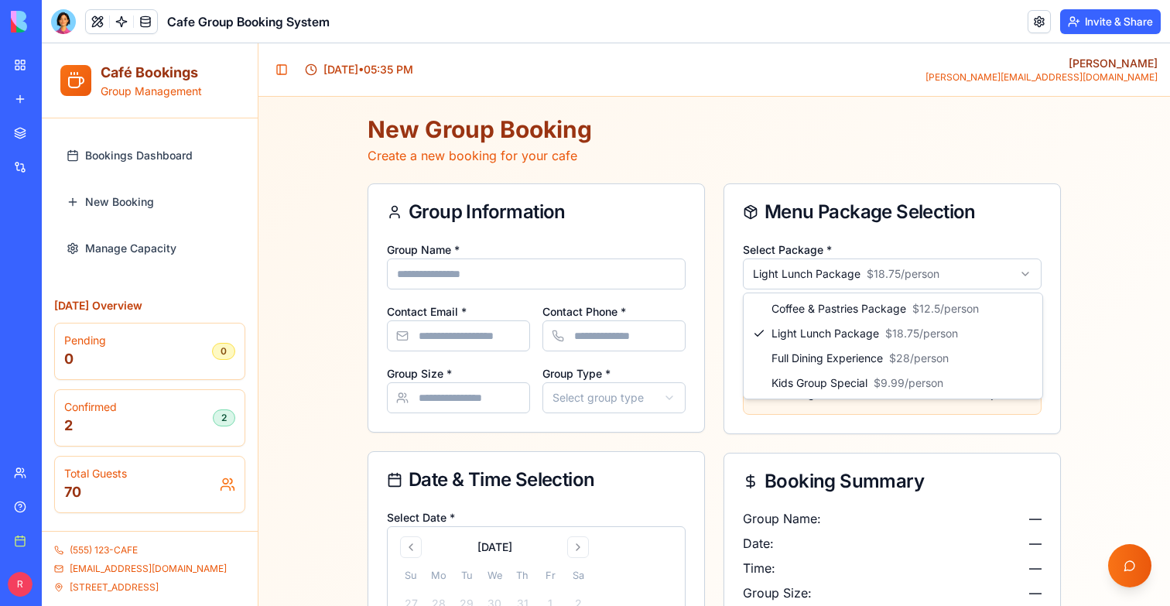
select select "**********"
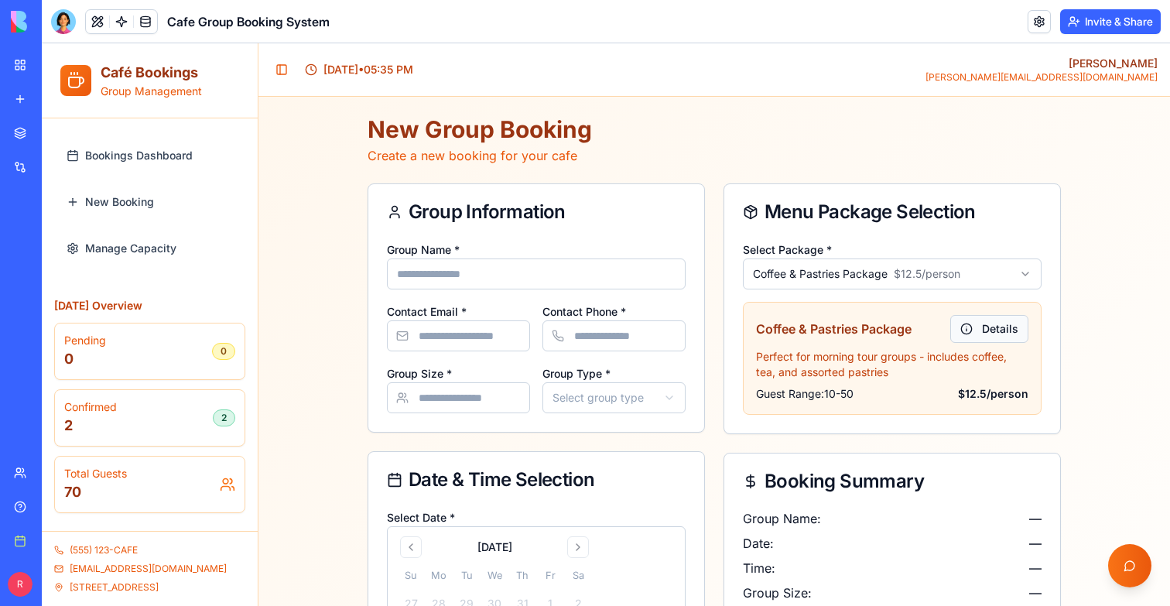
click at [982, 329] on button "Details" at bounding box center [989, 329] width 78 height 28
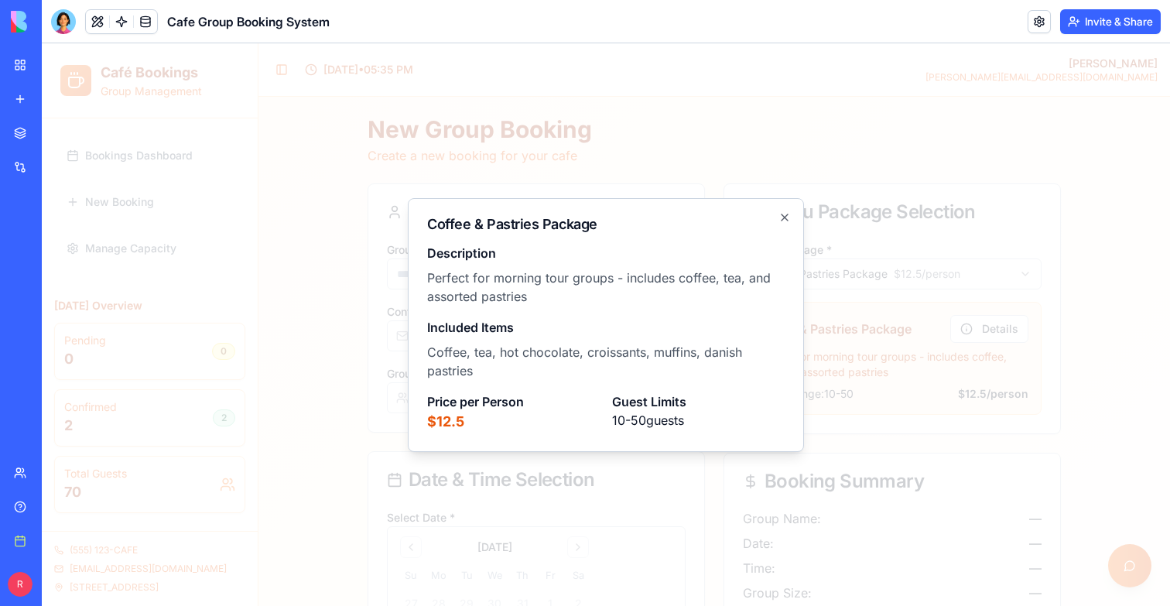
click at [964, 328] on div at bounding box center [606, 324] width 1128 height 562
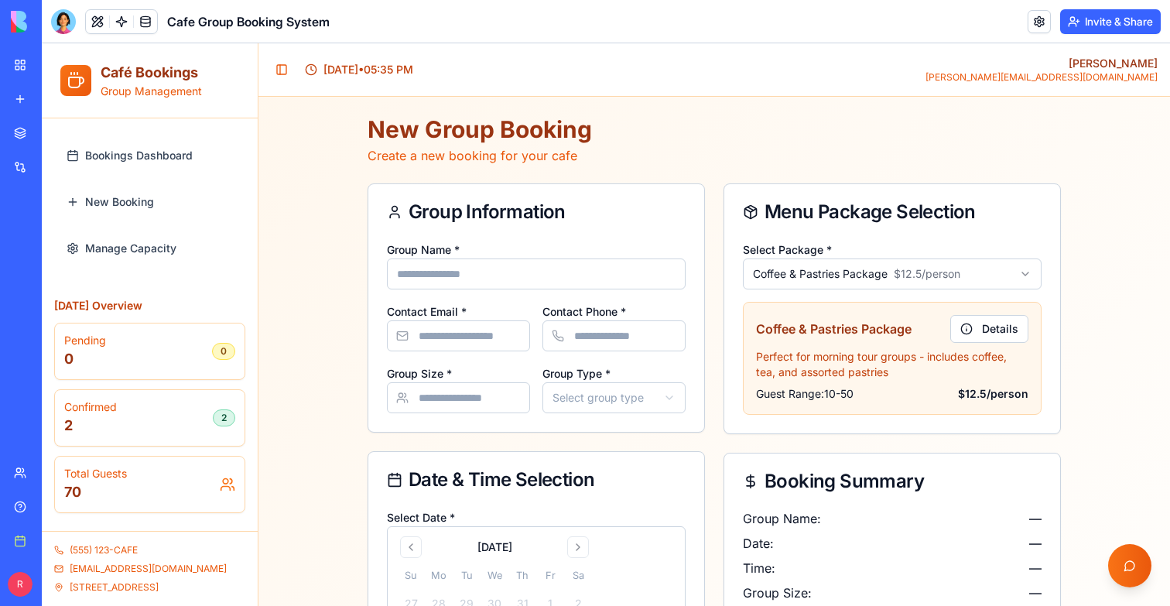
click at [464, 272] on input "Group Name *" at bounding box center [536, 273] width 299 height 31
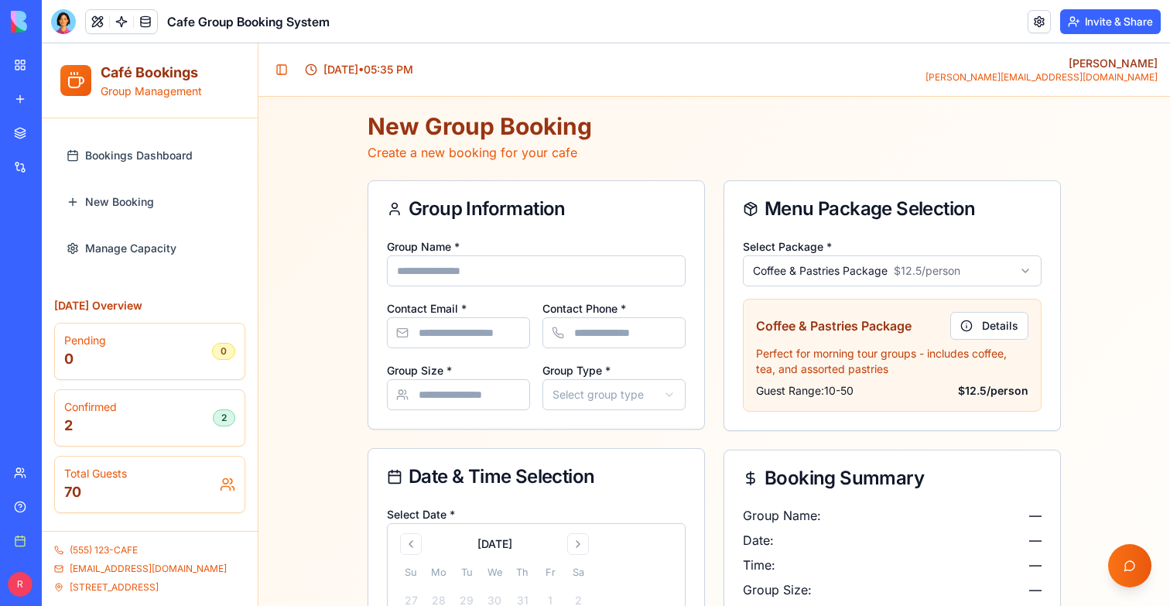
scroll to position [157, 0]
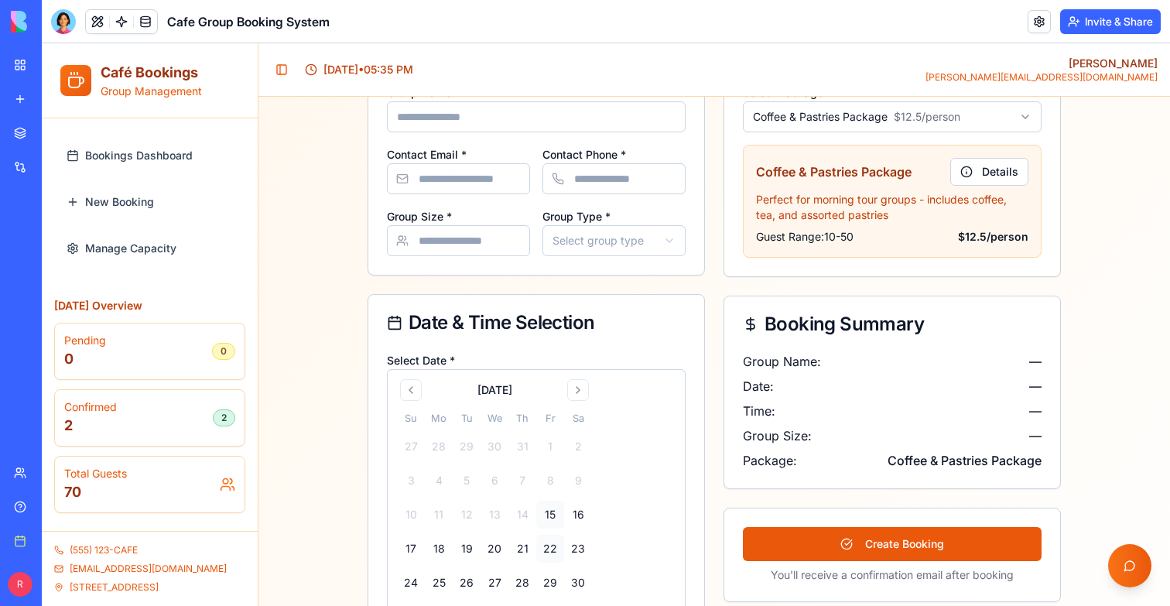
click at [551, 540] on button "22" at bounding box center [550, 549] width 28 height 28
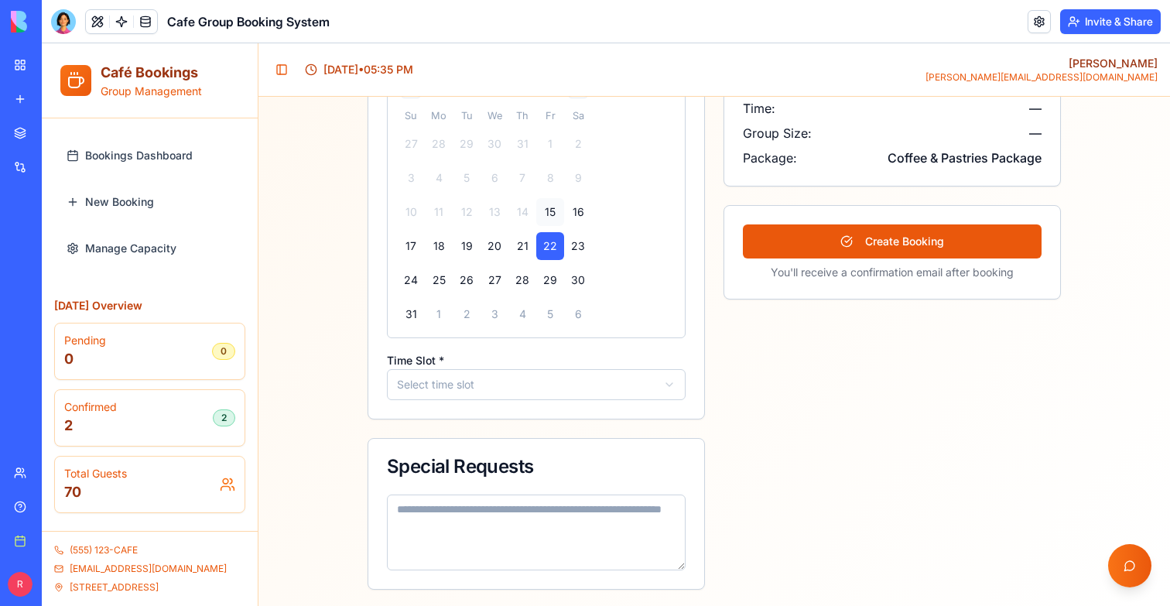
scroll to position [462, 0]
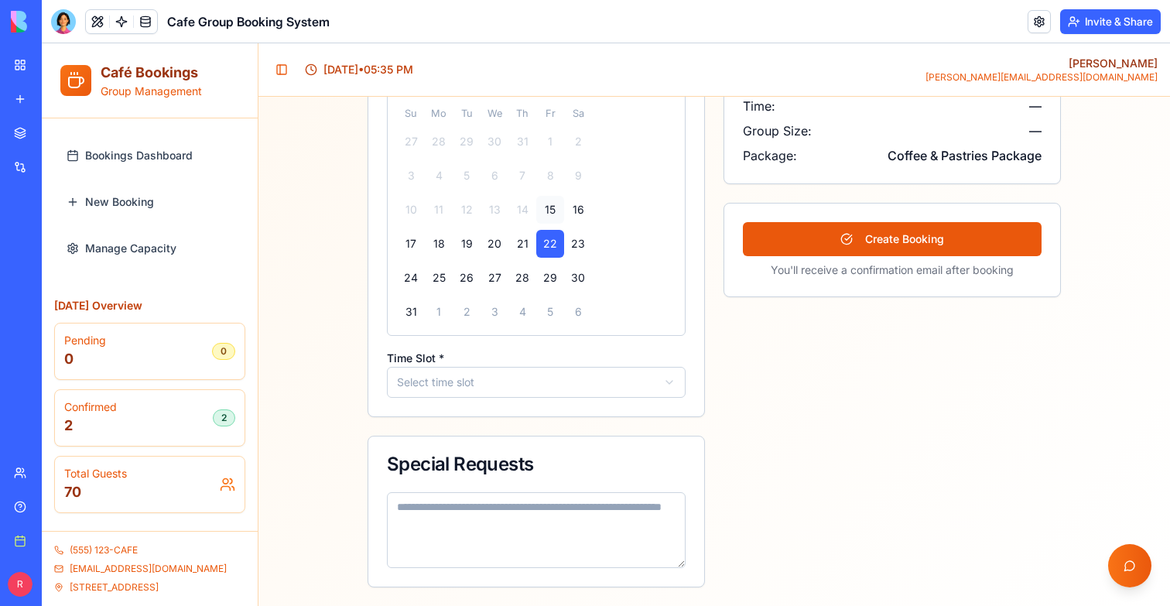
click at [489, 395] on html "**********" at bounding box center [606, 93] width 1128 height 1024
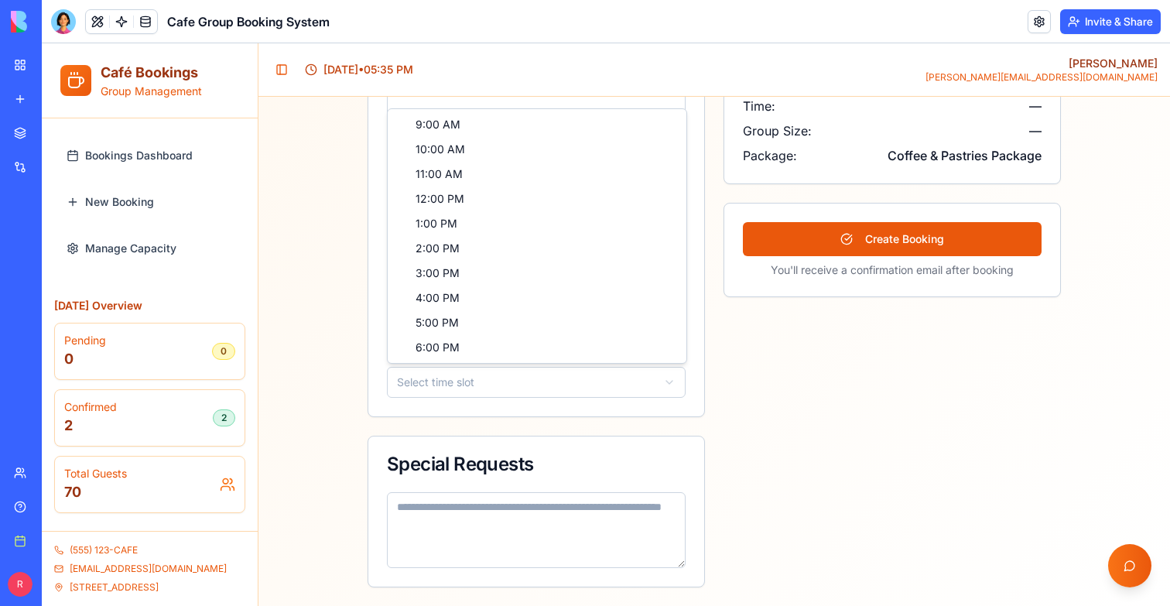
select select "*******"
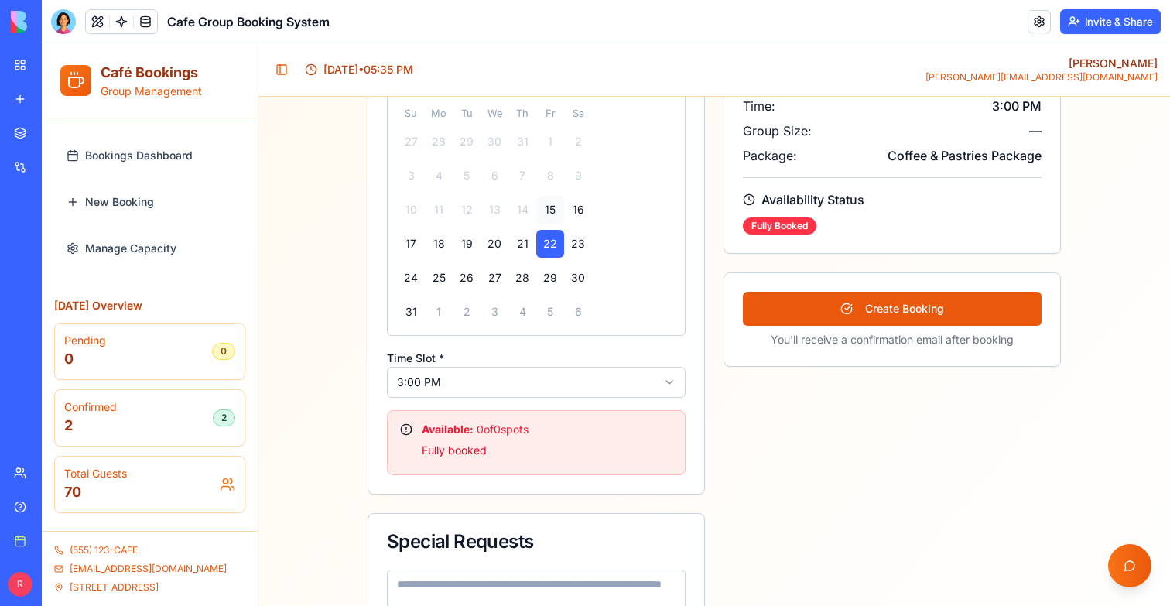
click at [799, 498] on div "**********" at bounding box center [891, 192] width 337 height 943
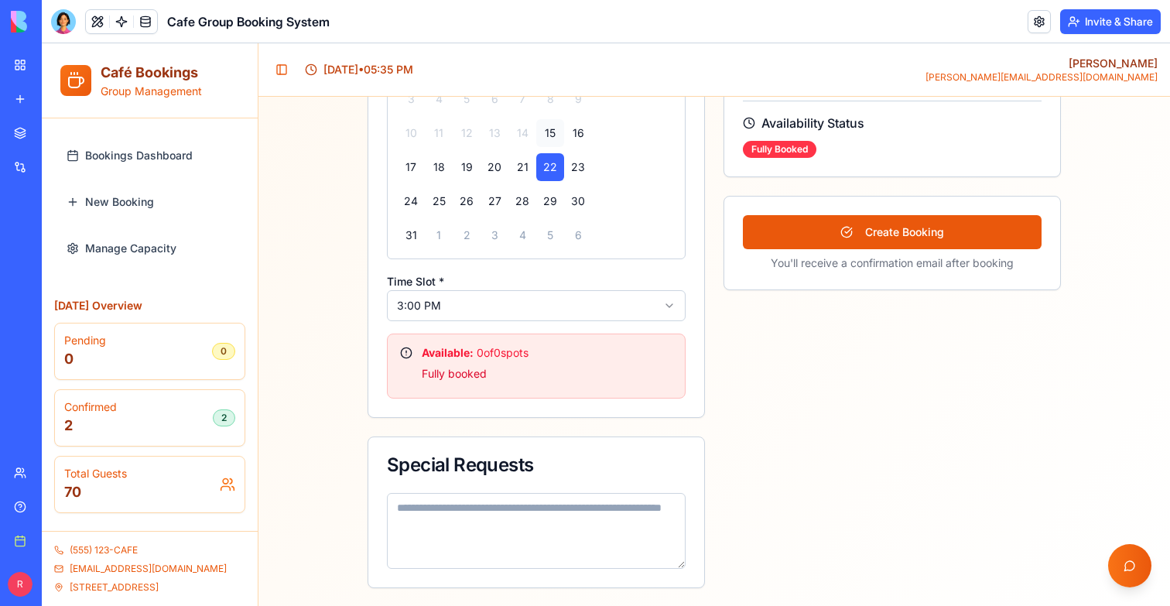
click at [181, 258] on link "Manage Capacity" at bounding box center [149, 248] width 179 height 37
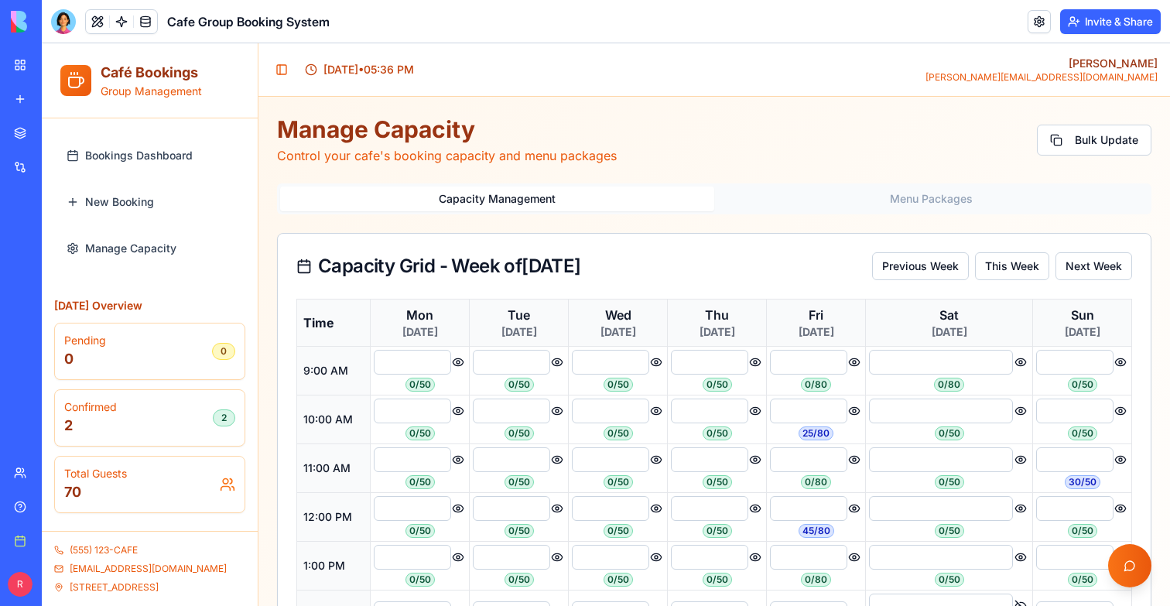
click at [512, 354] on input "**" at bounding box center [511, 362] width 77 height 25
click at [882, 180] on div "Manage Capacity Control your cafe's booking capacity and menu packages Bulk Upd…" at bounding box center [714, 506] width 874 height 783
click at [887, 185] on div "Capacity Management Menu Packages" at bounding box center [714, 198] width 874 height 31
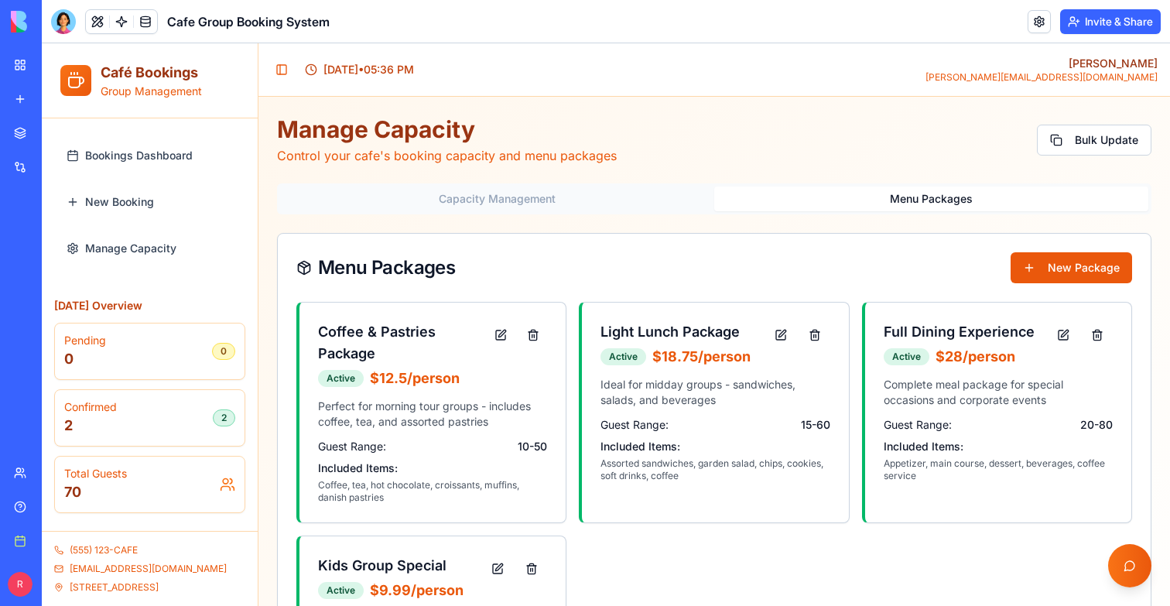
click at [901, 195] on button "Menu Packages" at bounding box center [931, 198] width 434 height 25
click at [652, 344] on div "Light Lunch Package Active $ 18.75 /person" at bounding box center [675, 344] width 150 height 46
click at [767, 335] on button "button" at bounding box center [780, 335] width 31 height 28
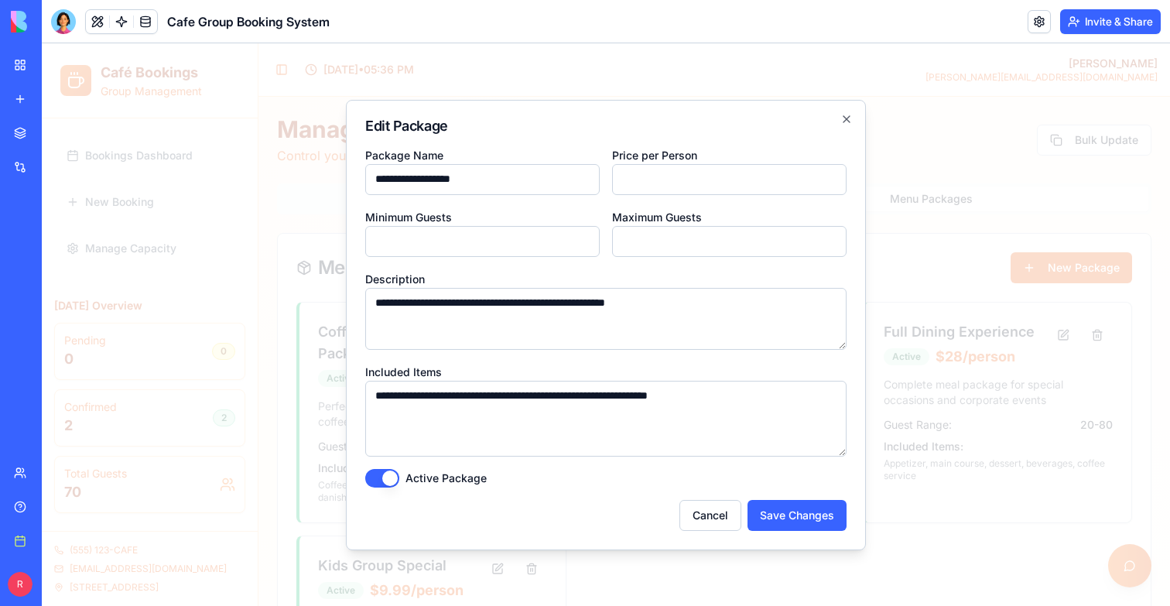
click at [931, 453] on div at bounding box center [606, 324] width 1128 height 562
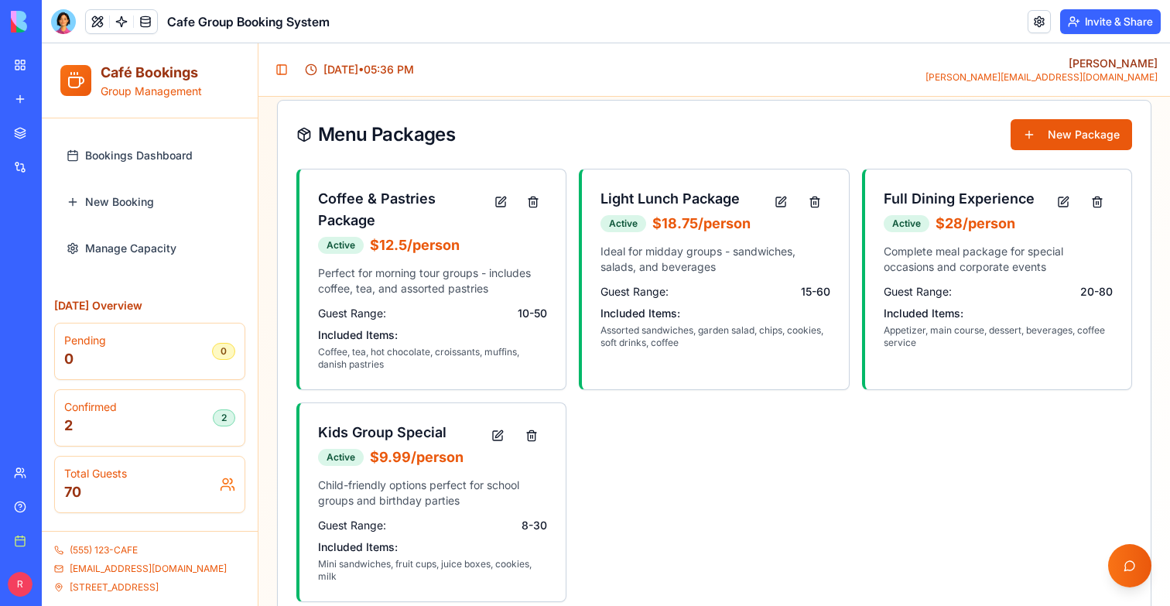
scroll to position [167, 0]
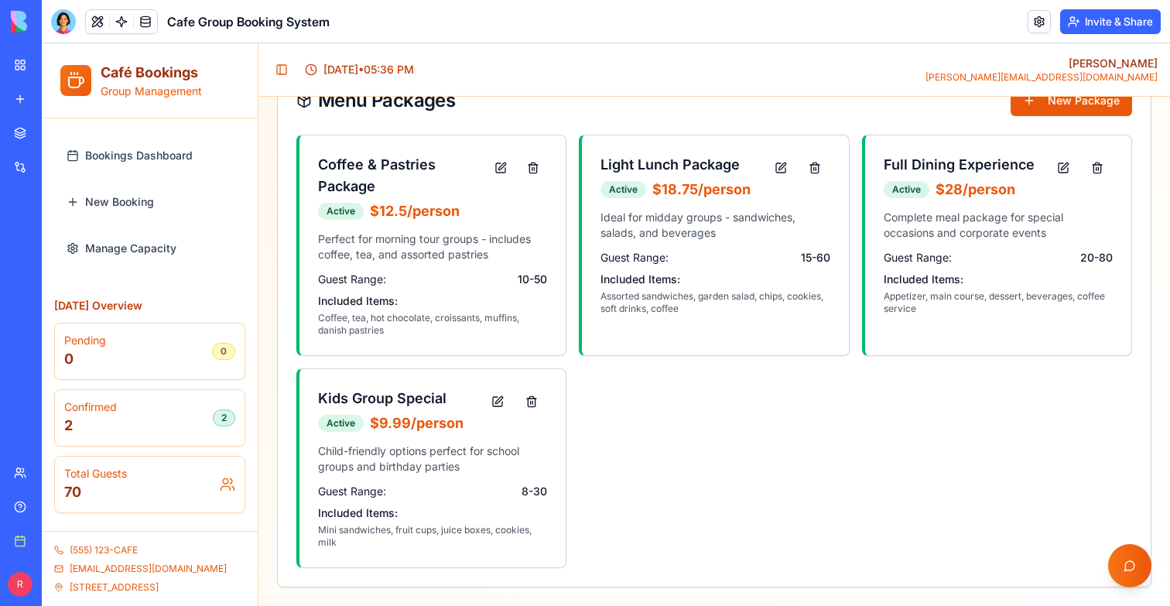
click at [178, 439] on div "Confirmed 2 2" at bounding box center [150, 418] width 190 height 56
click at [161, 486] on div "Total Guests 70" at bounding box center [149, 484] width 171 height 37
click at [159, 430] on div "Confirmed 2 2" at bounding box center [149, 417] width 171 height 37
click at [148, 361] on div "Pending 0 0" at bounding box center [149, 351] width 171 height 37
click at [122, 20] on link at bounding box center [121, 21] width 23 height 23
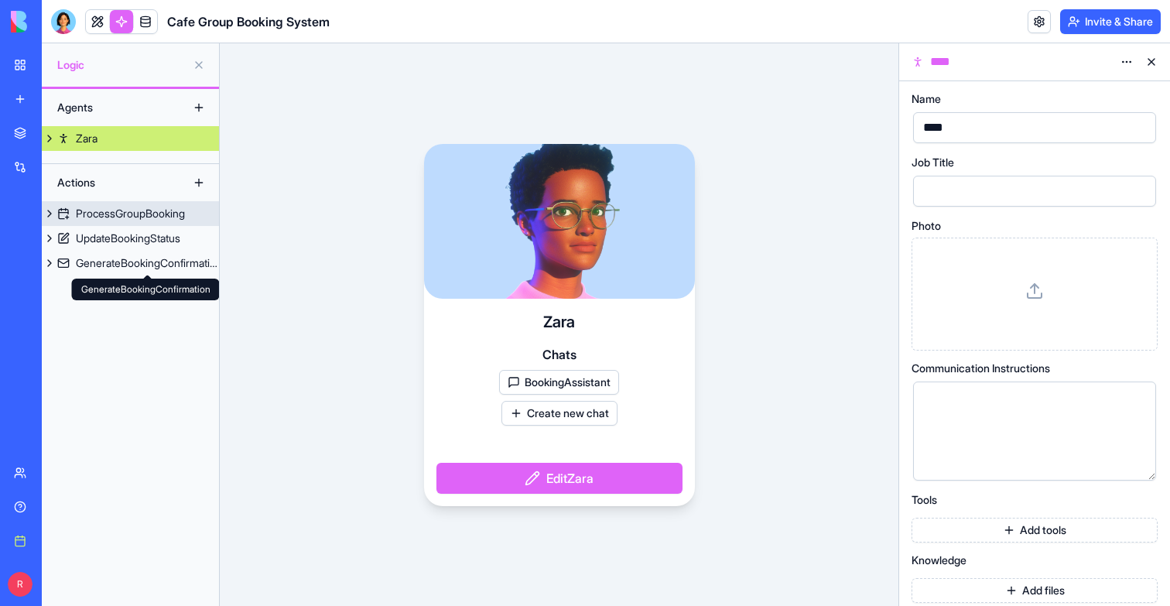
click at [130, 214] on div "ProcessGroupBooking" at bounding box center [130, 213] width 109 height 15
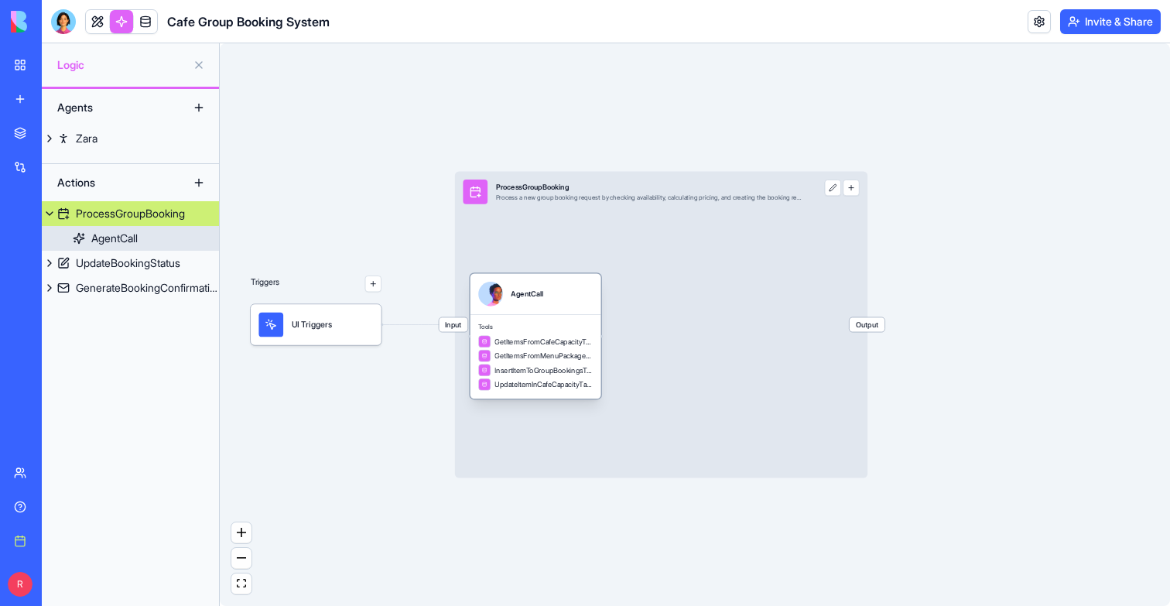
click at [553, 299] on div "AgentCall" at bounding box center [535, 294] width 115 height 25
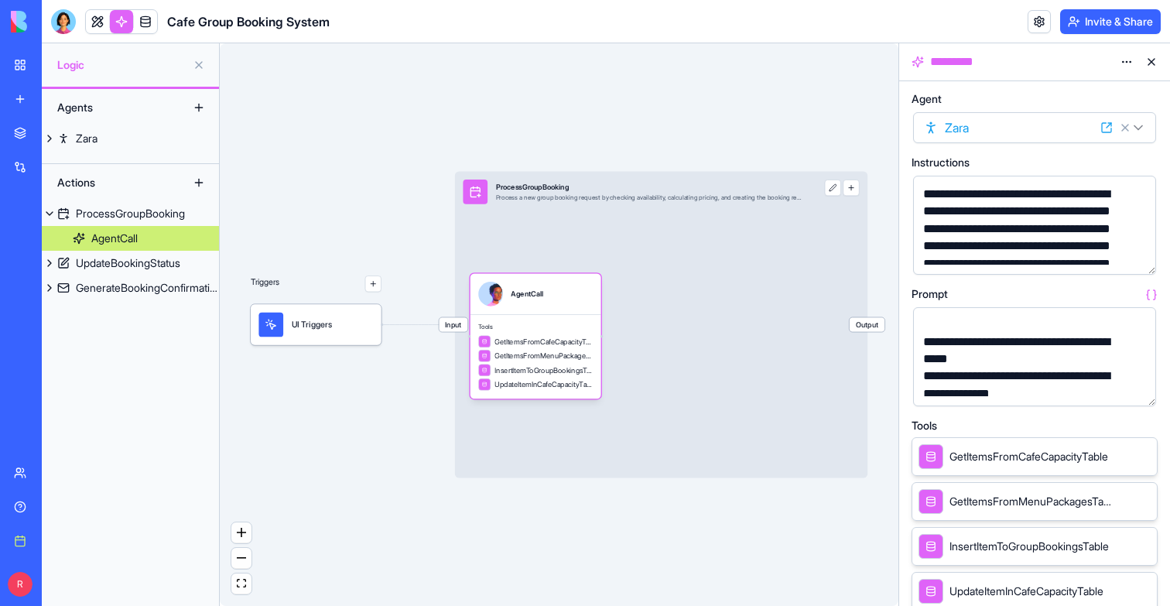
scroll to position [154, 0]
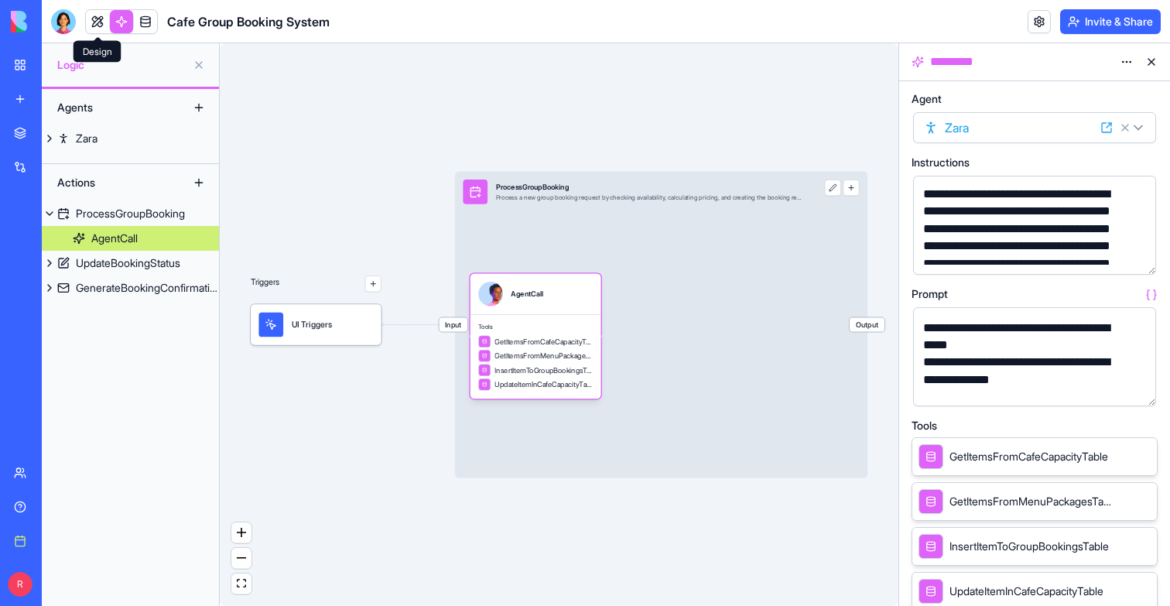
click at [96, 23] on link at bounding box center [97, 21] width 23 height 23
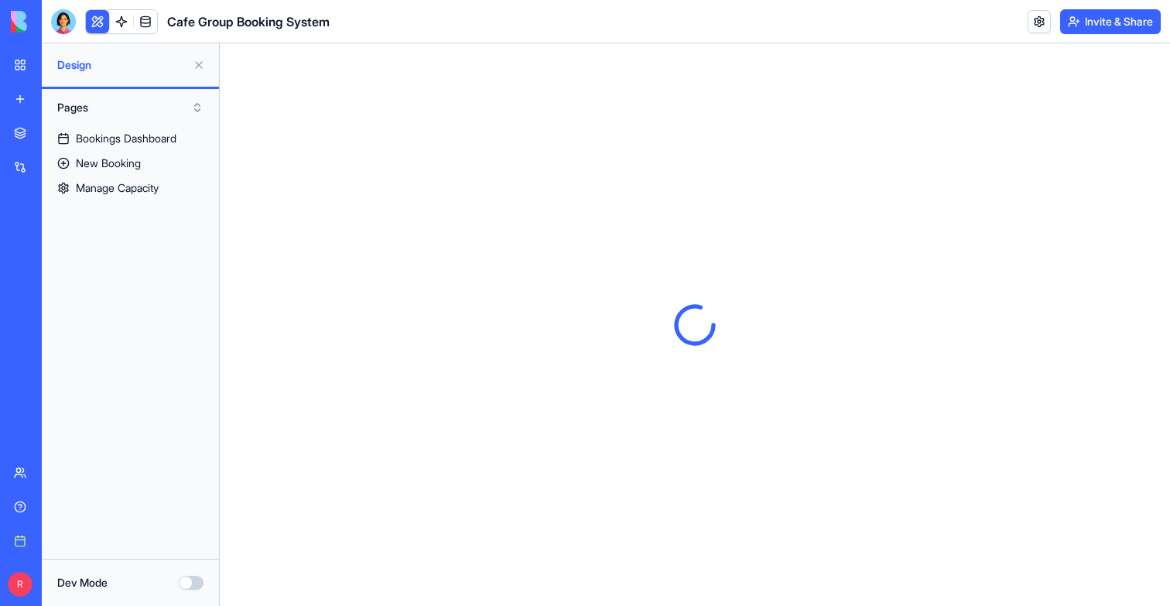
click at [116, 19] on link at bounding box center [121, 21] width 23 height 23
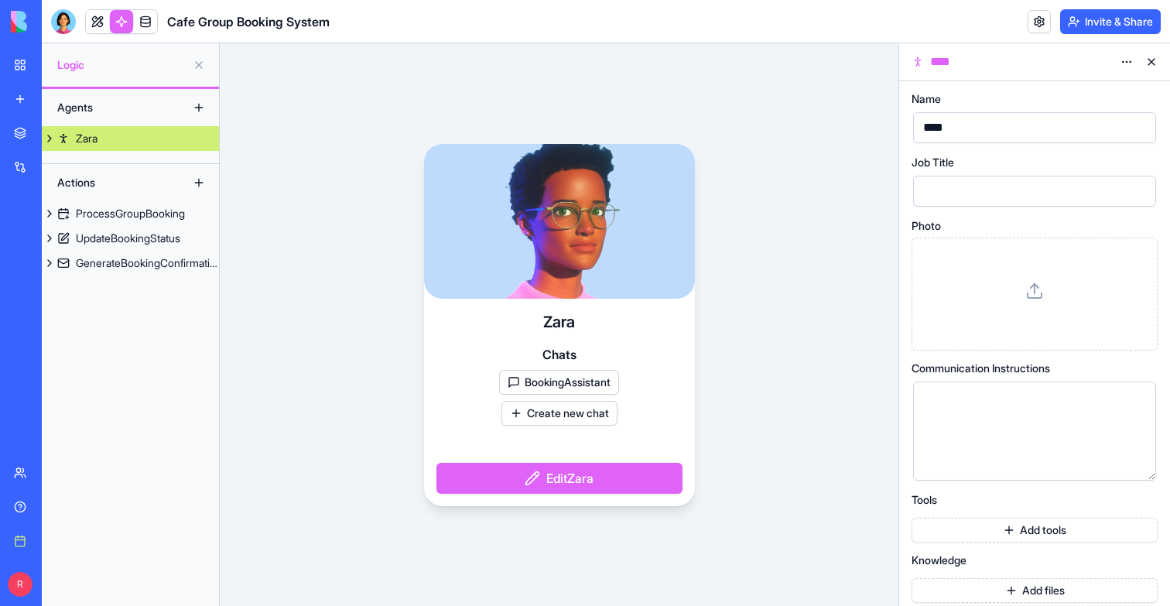
click at [56, 134] on button at bounding box center [49, 138] width 15 height 25
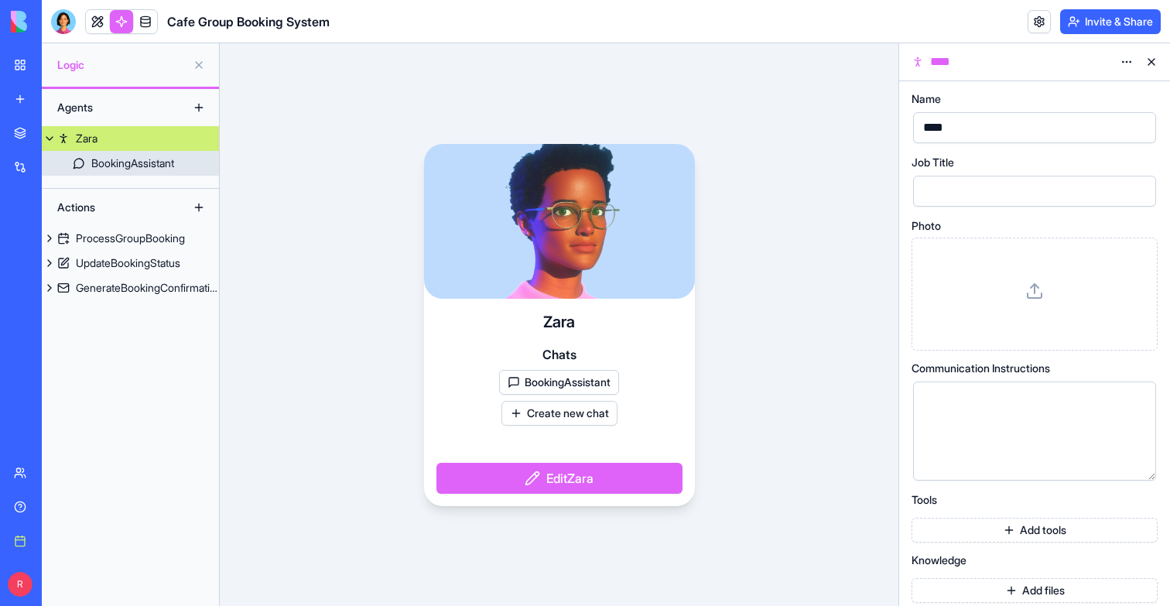
click at [88, 172] on link "BookingAssistant" at bounding box center [130, 163] width 177 height 25
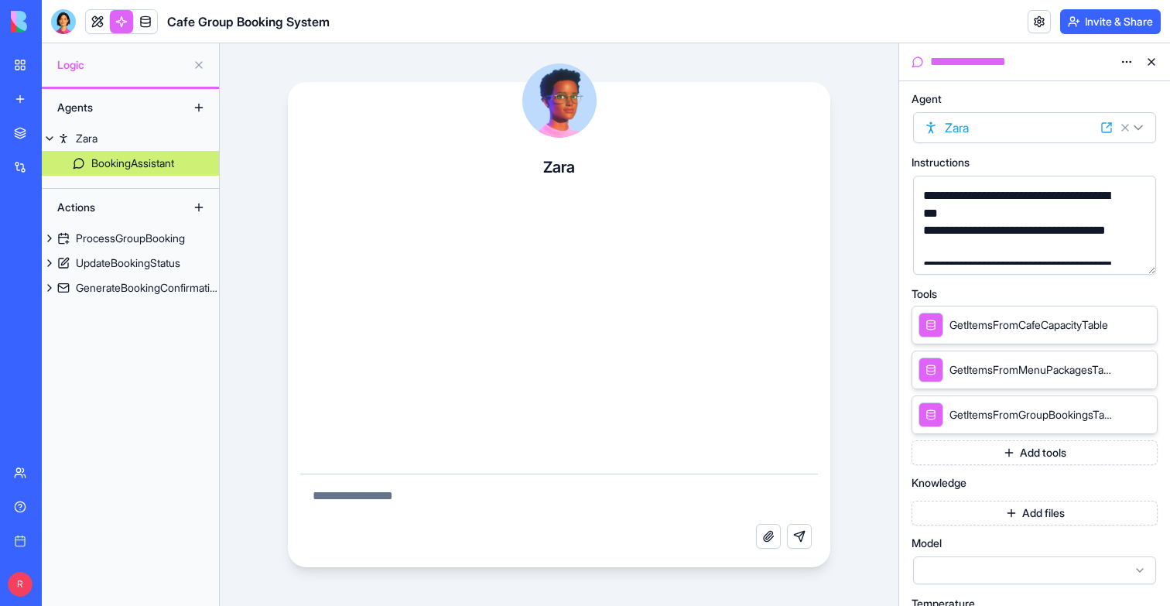
scroll to position [51, 0]
click at [93, 29] on link at bounding box center [97, 21] width 23 height 23
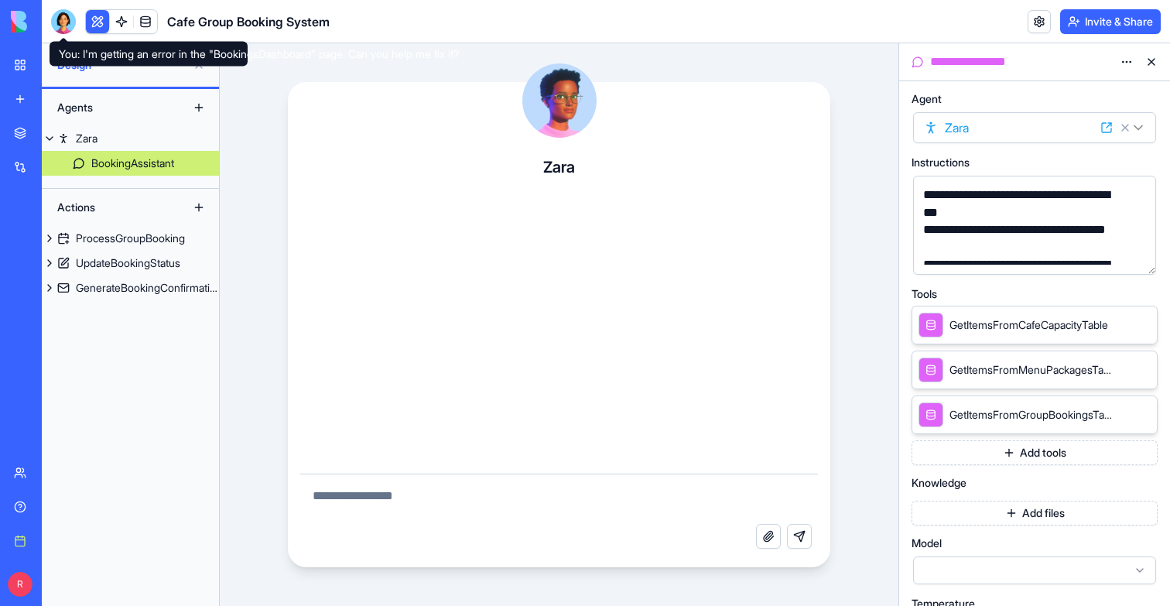
click at [90, 27] on button at bounding box center [97, 21] width 23 height 23
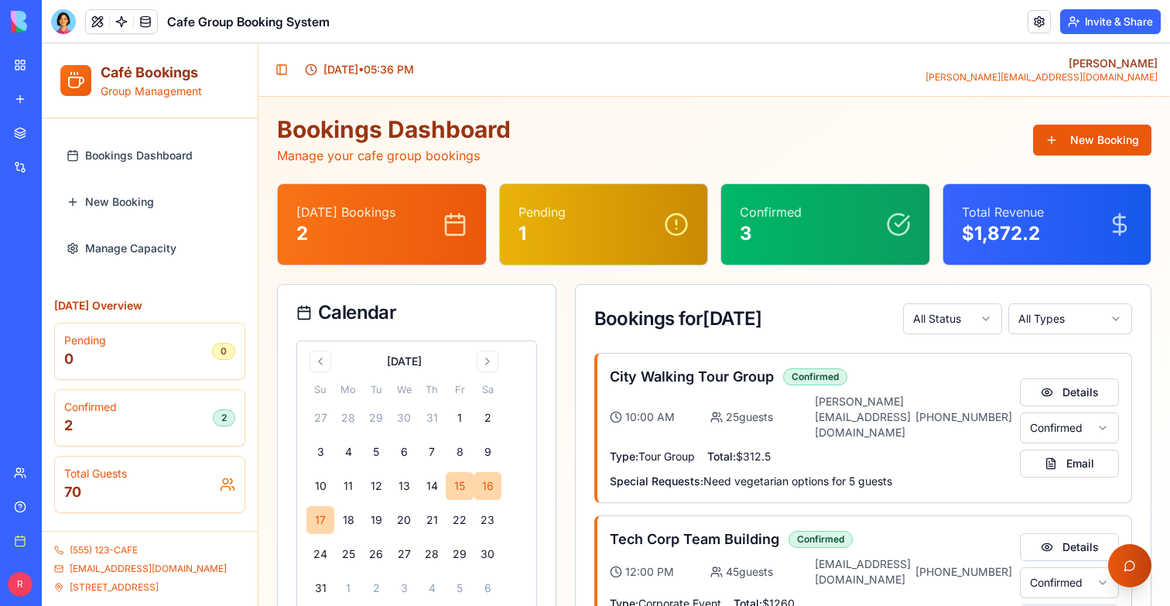
click at [1118, 552] on button "button" at bounding box center [1129, 565] width 43 height 43
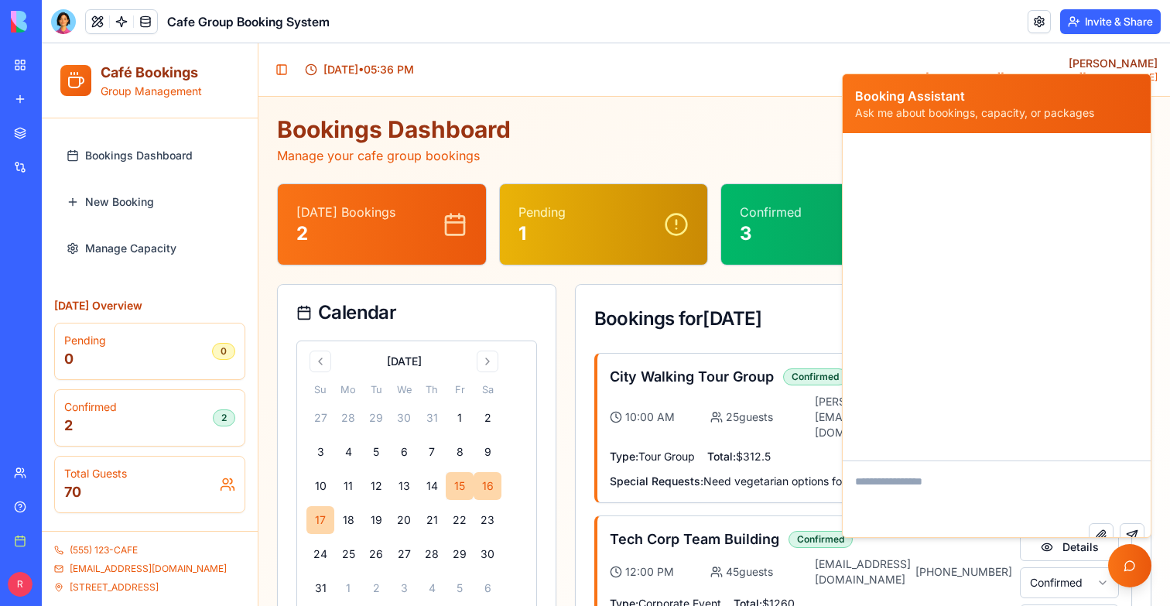
scroll to position [87, 0]
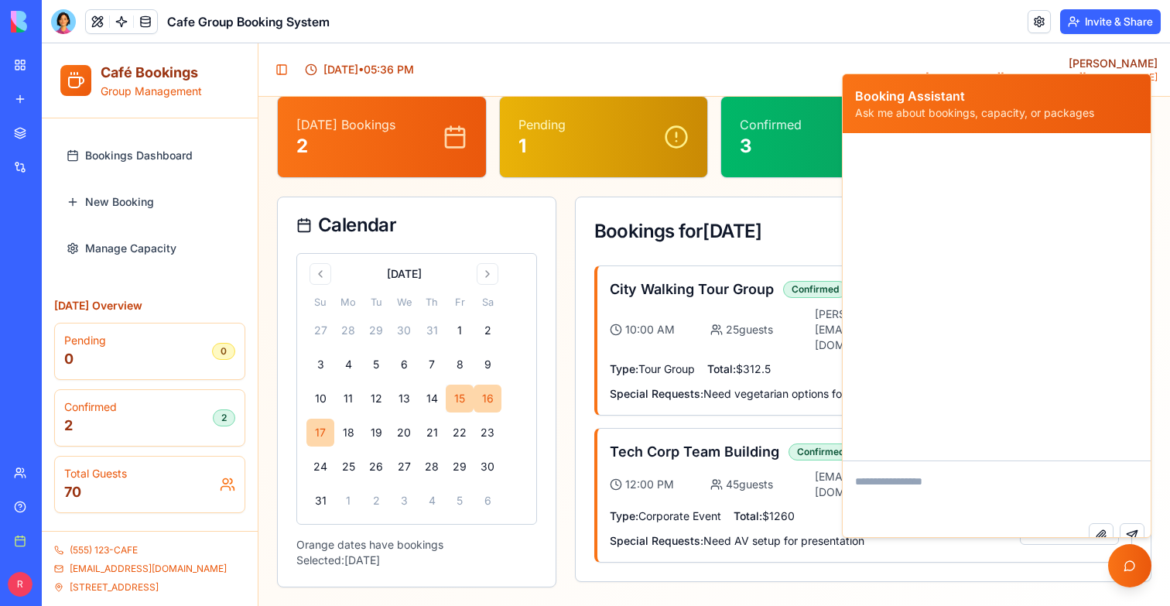
click at [693, 441] on div "Tech Corp Team Building Confirmed 12:00 PM 45 guests [EMAIL_ADDRESS][DOMAIN_NAM…" at bounding box center [864, 495] width 509 height 108
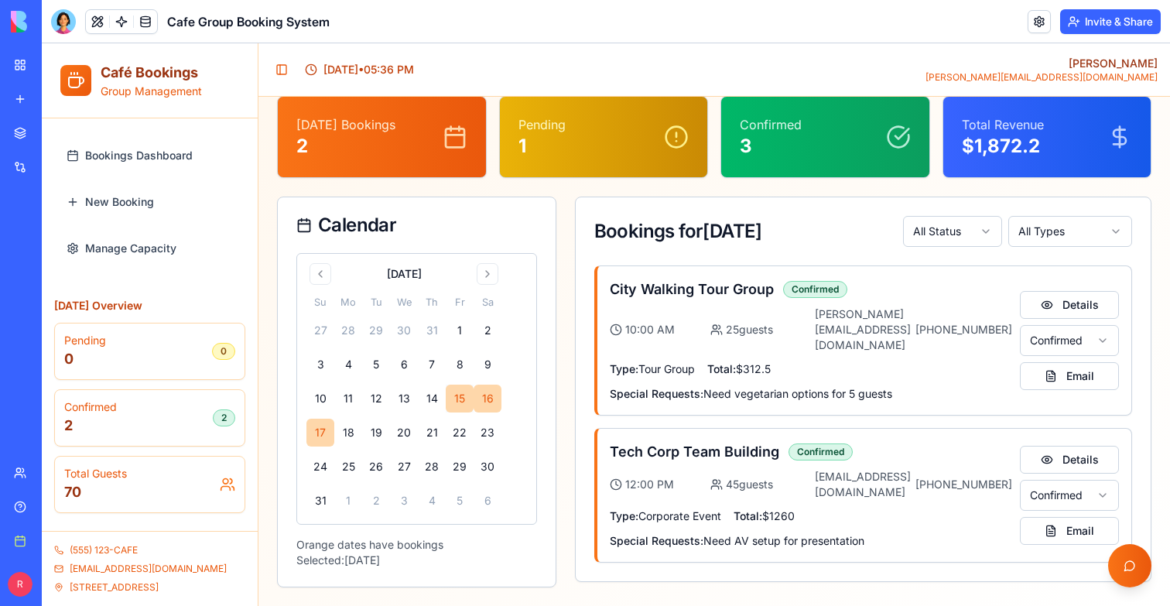
scroll to position [0, 0]
